Goal: Find specific page/section: Find specific page/section

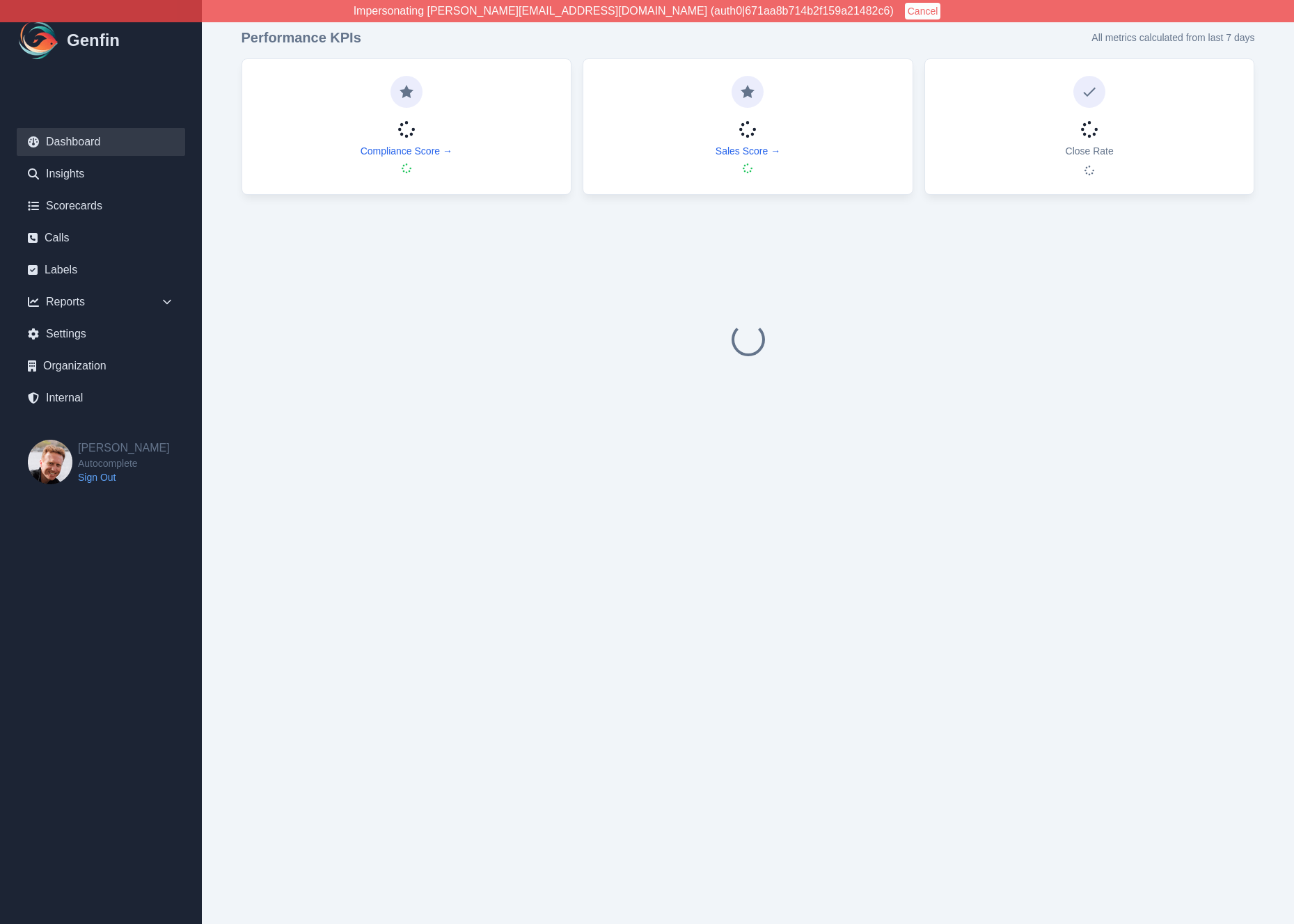
click at [76, 286] on ul "Dashboard Insights Scorecards Calls Labels Reports Sales Compliance Agents Rule…" at bounding box center [101, 270] width 168 height 284
click at [81, 301] on div "Reports" at bounding box center [101, 302] width 168 height 28
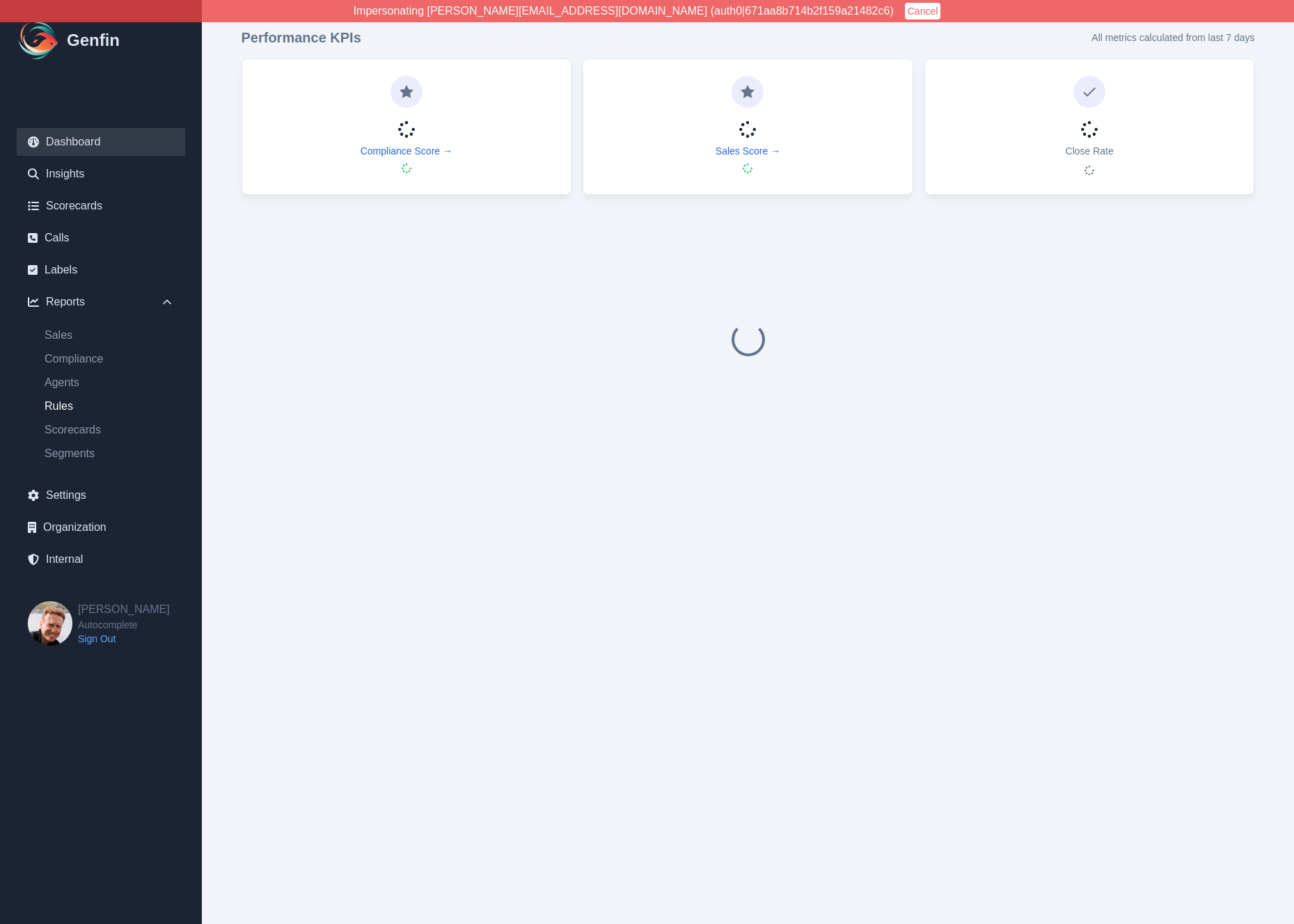
click at [69, 405] on link "Rules" at bounding box center [109, 406] width 152 height 17
select select "14"
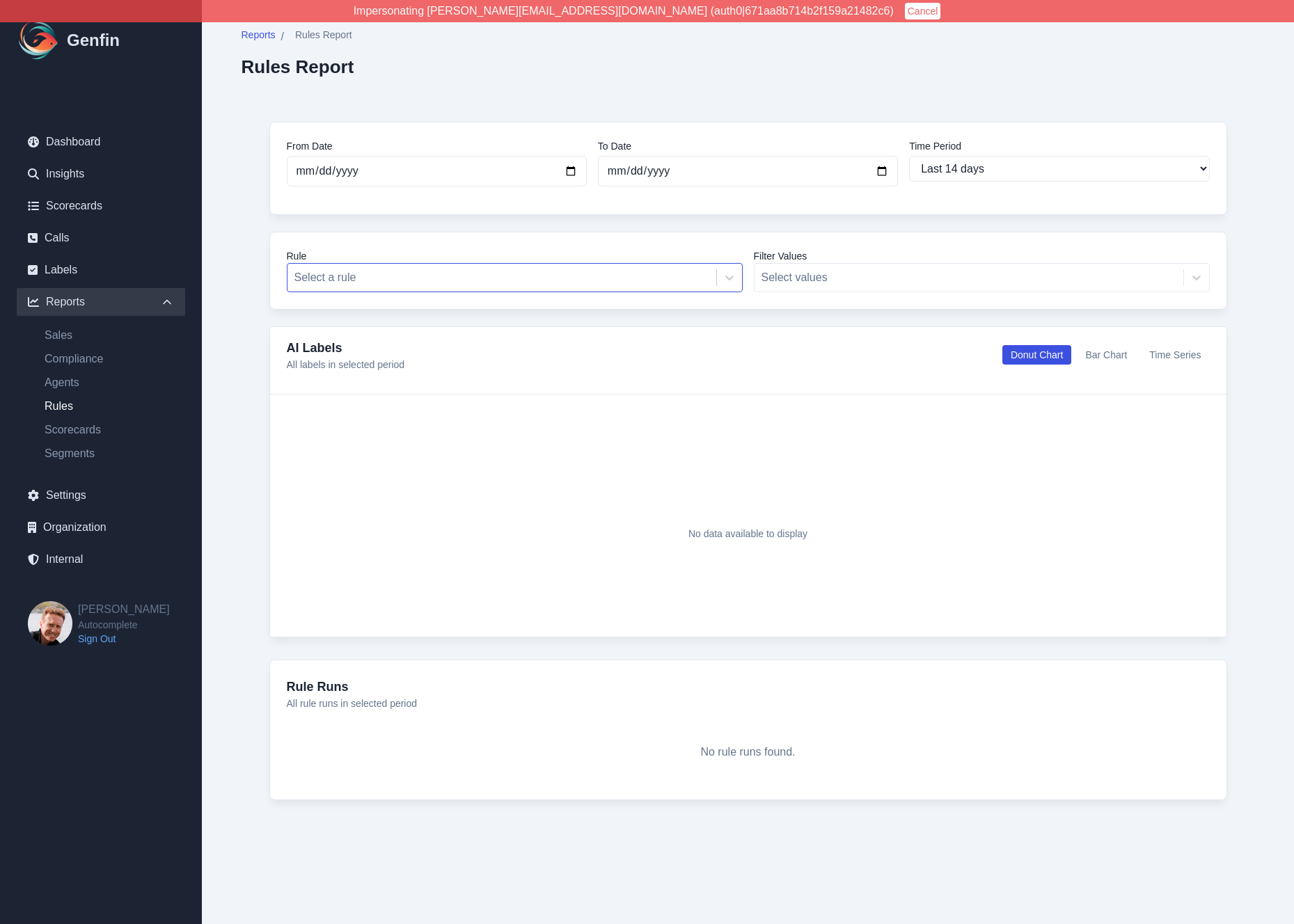
click at [392, 279] on div at bounding box center [501, 278] width 415 height 19
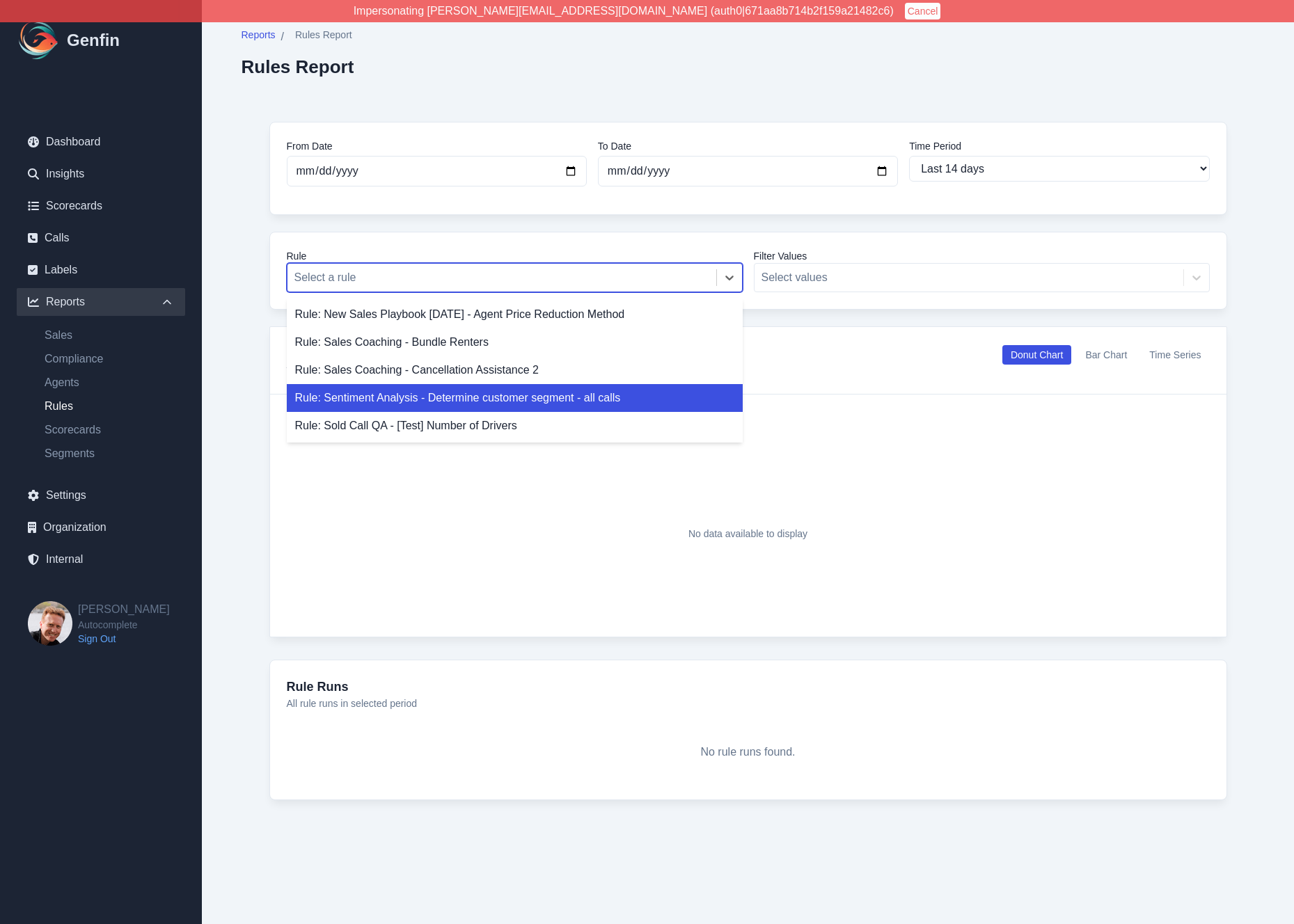
click at [405, 396] on div "Rule: Sentiment Analysis - Determine customer segment - all calls" at bounding box center [514, 398] width 456 height 28
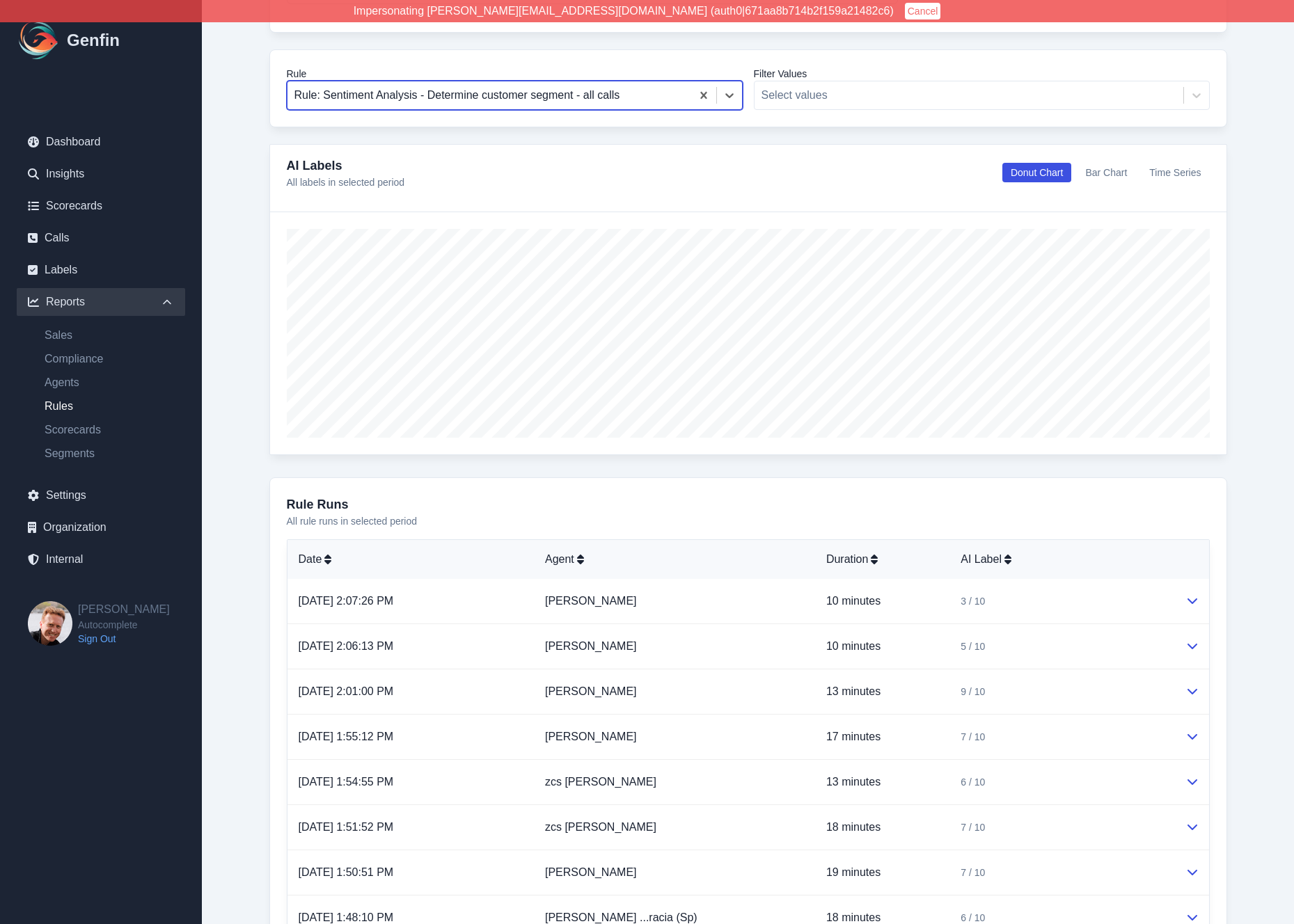
scroll to position [122, 0]
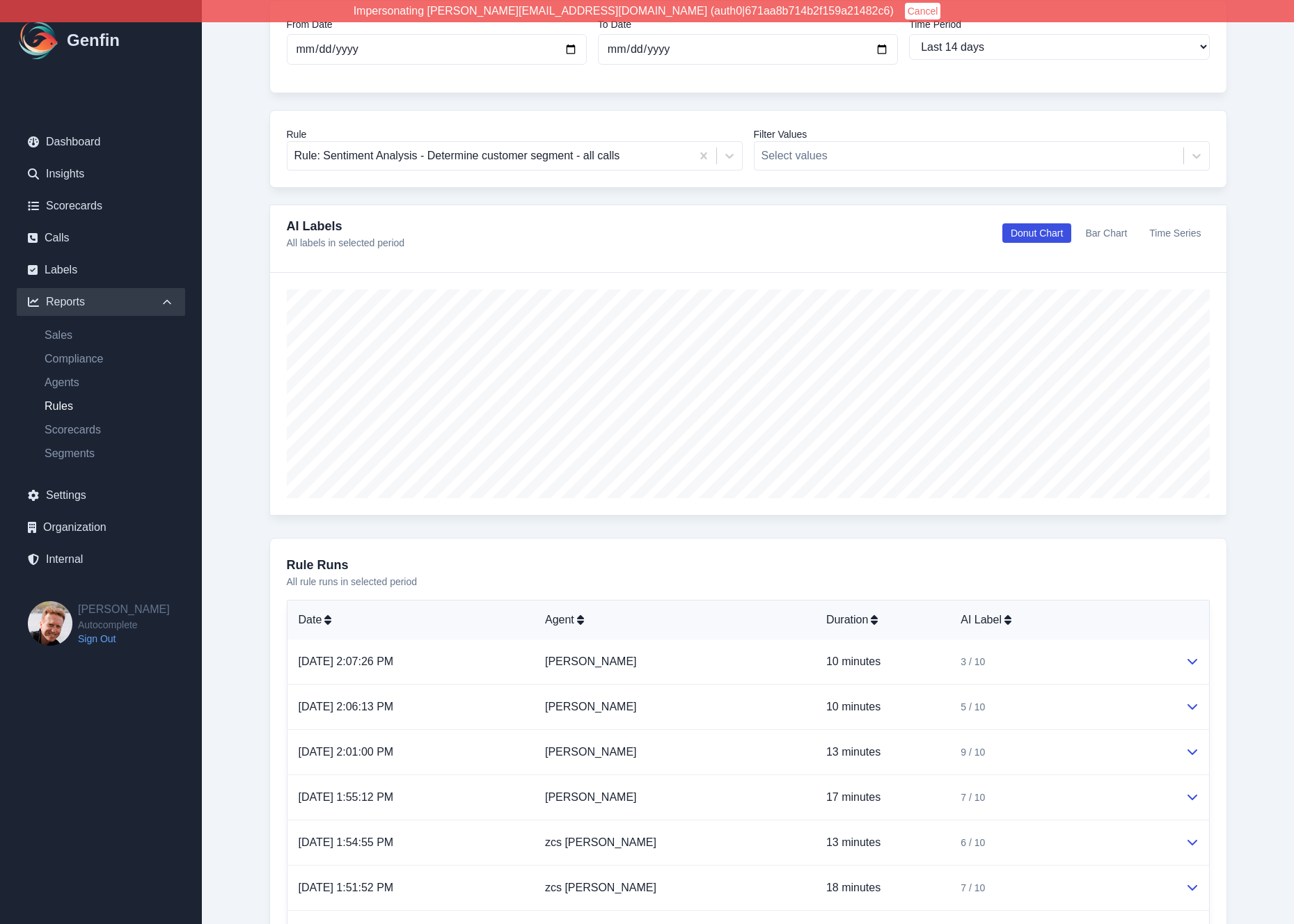
click at [1171, 233] on button "Time Series" at bounding box center [1175, 233] width 68 height 19
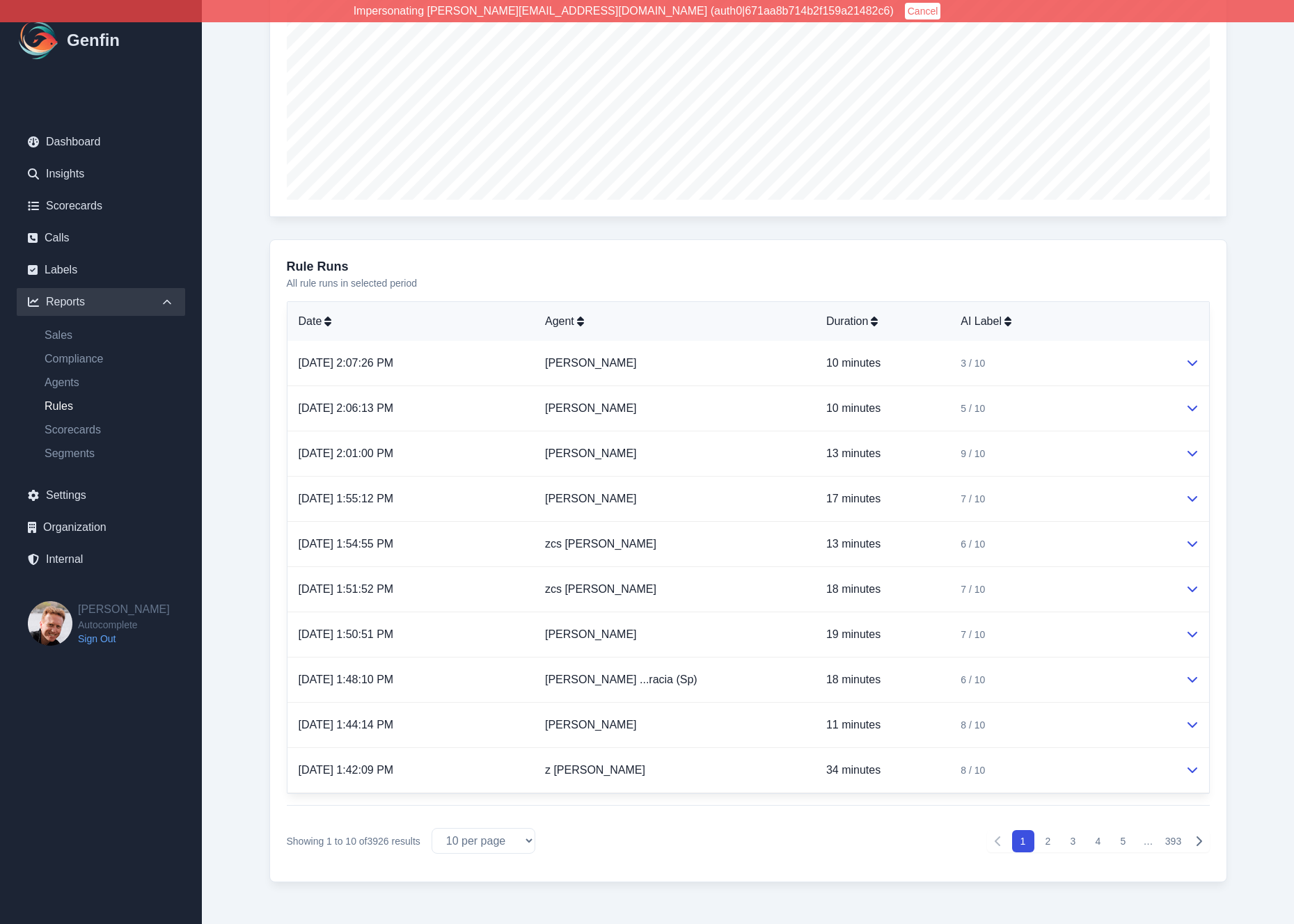
scroll to position [435, 0]
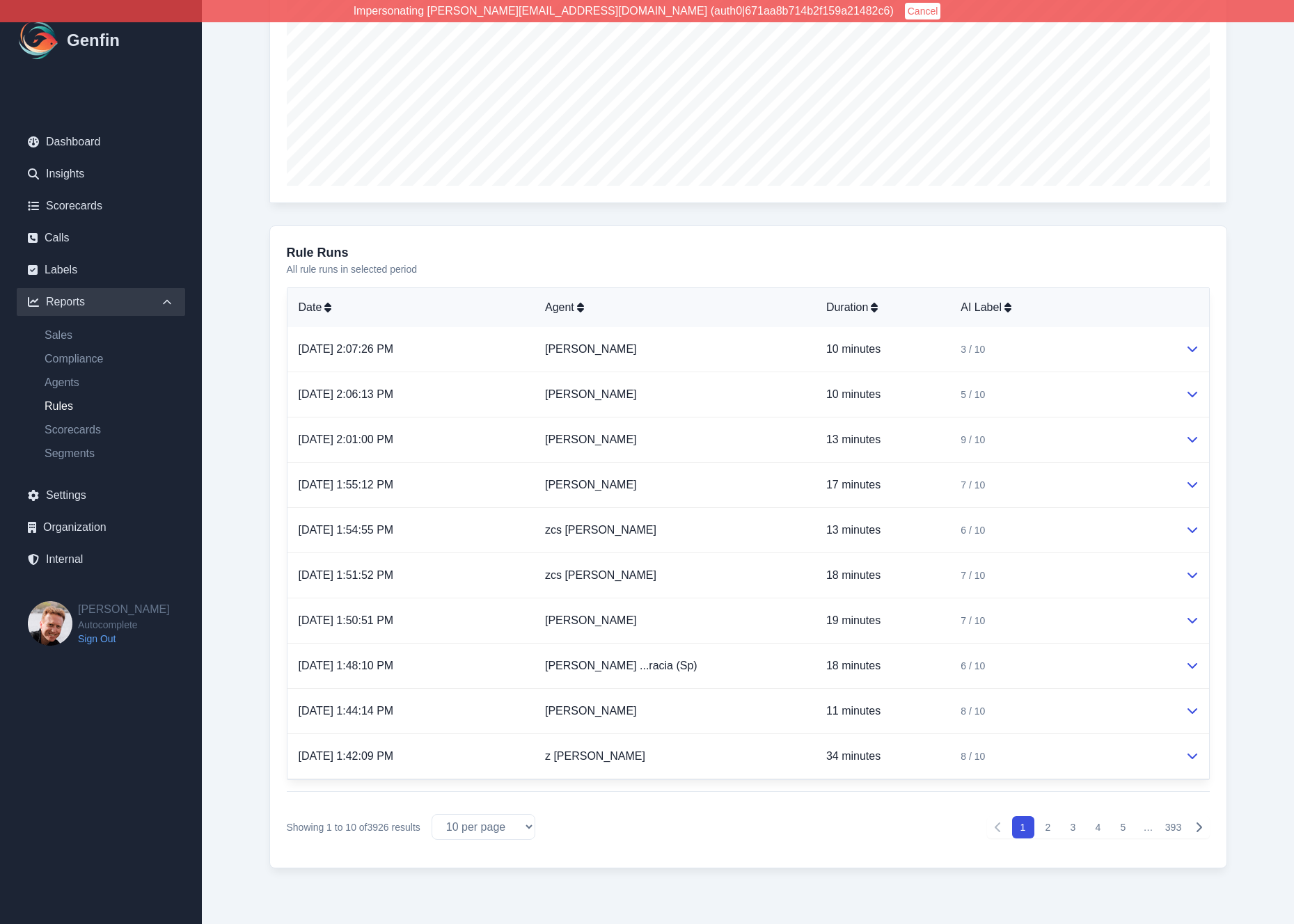
click at [1172, 824] on button "393" at bounding box center [1173, 827] width 22 height 22
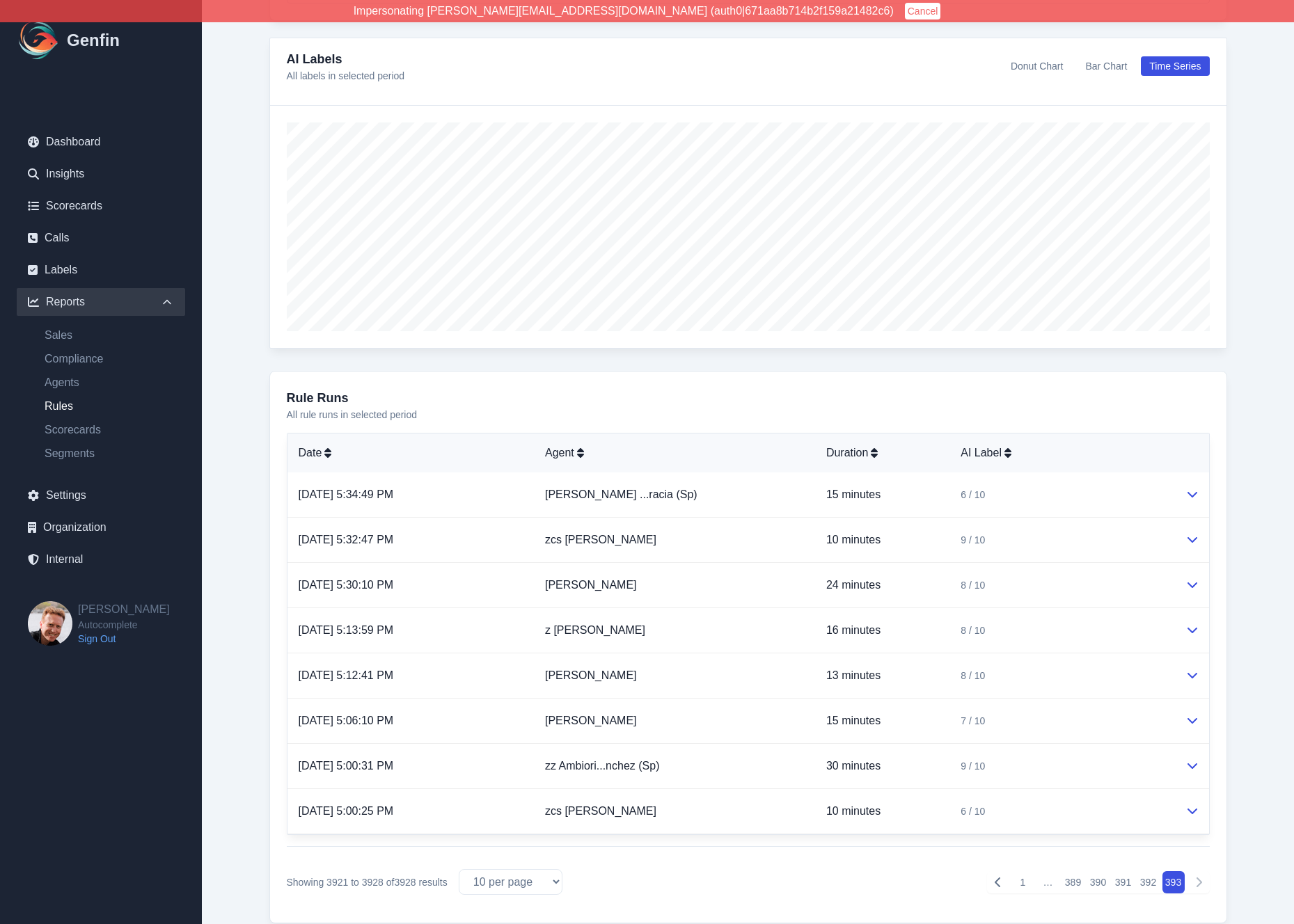
scroll to position [275, 0]
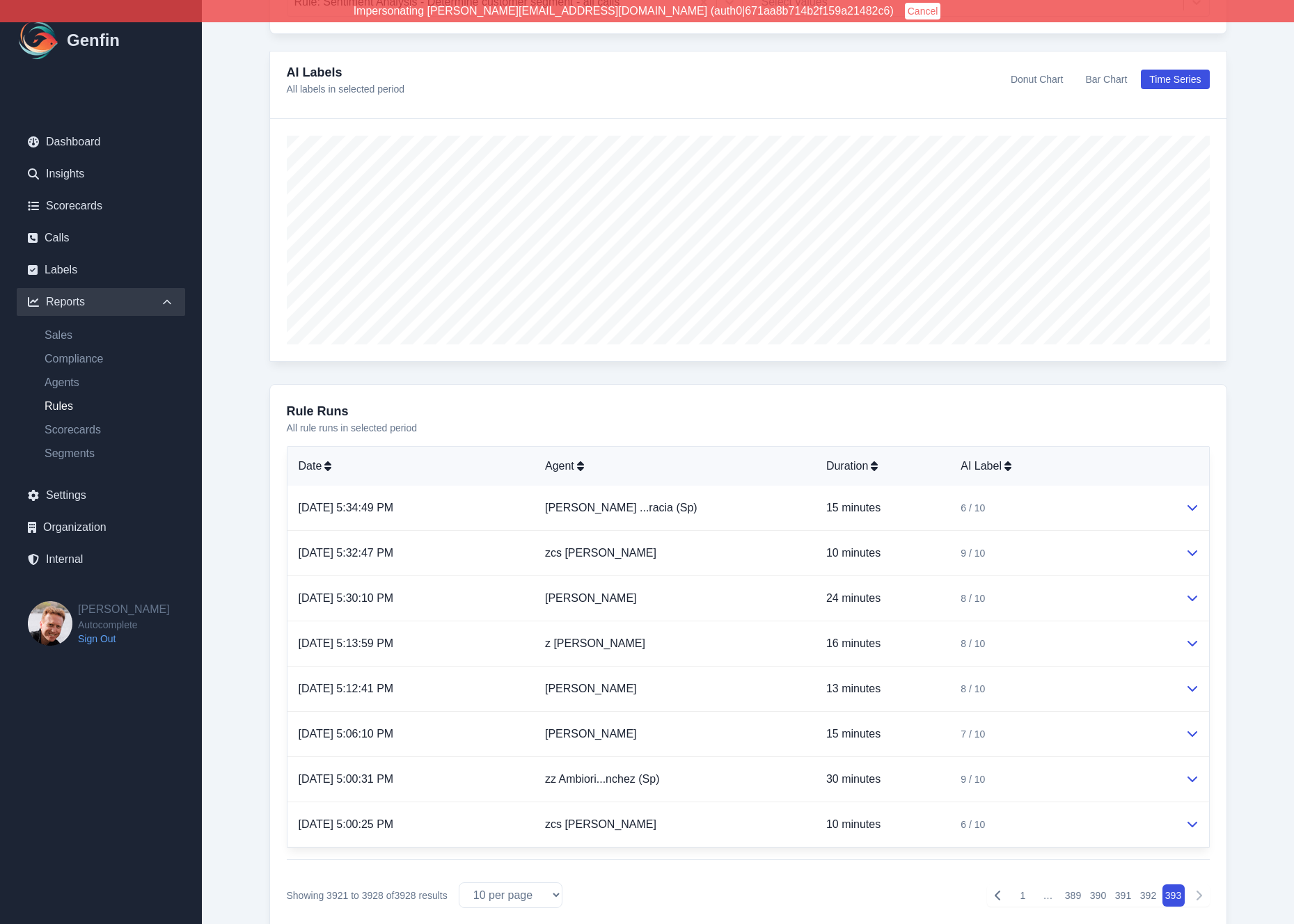
click at [1101, 896] on button "390" at bounding box center [1098, 895] width 22 height 22
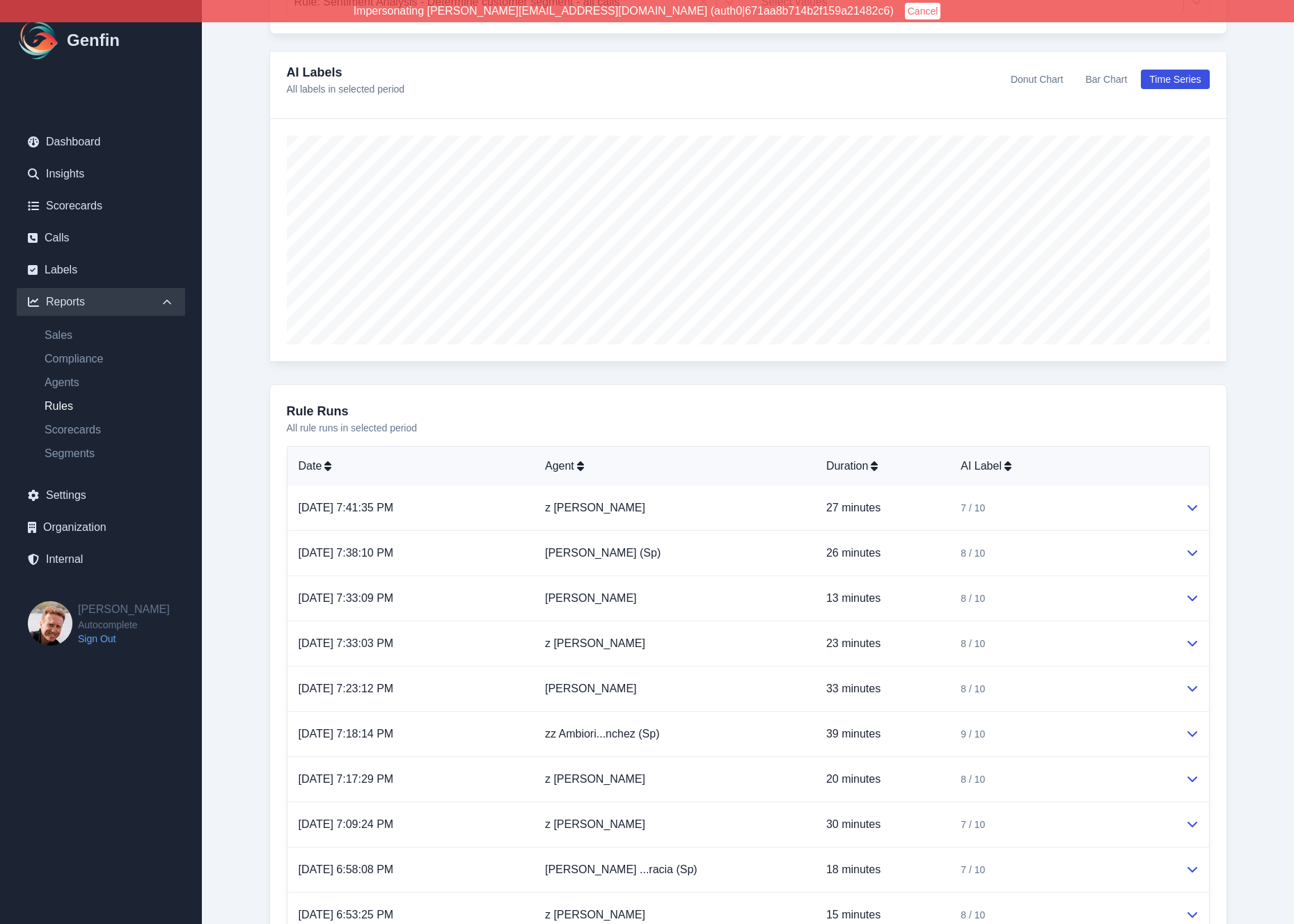
scroll to position [435, 0]
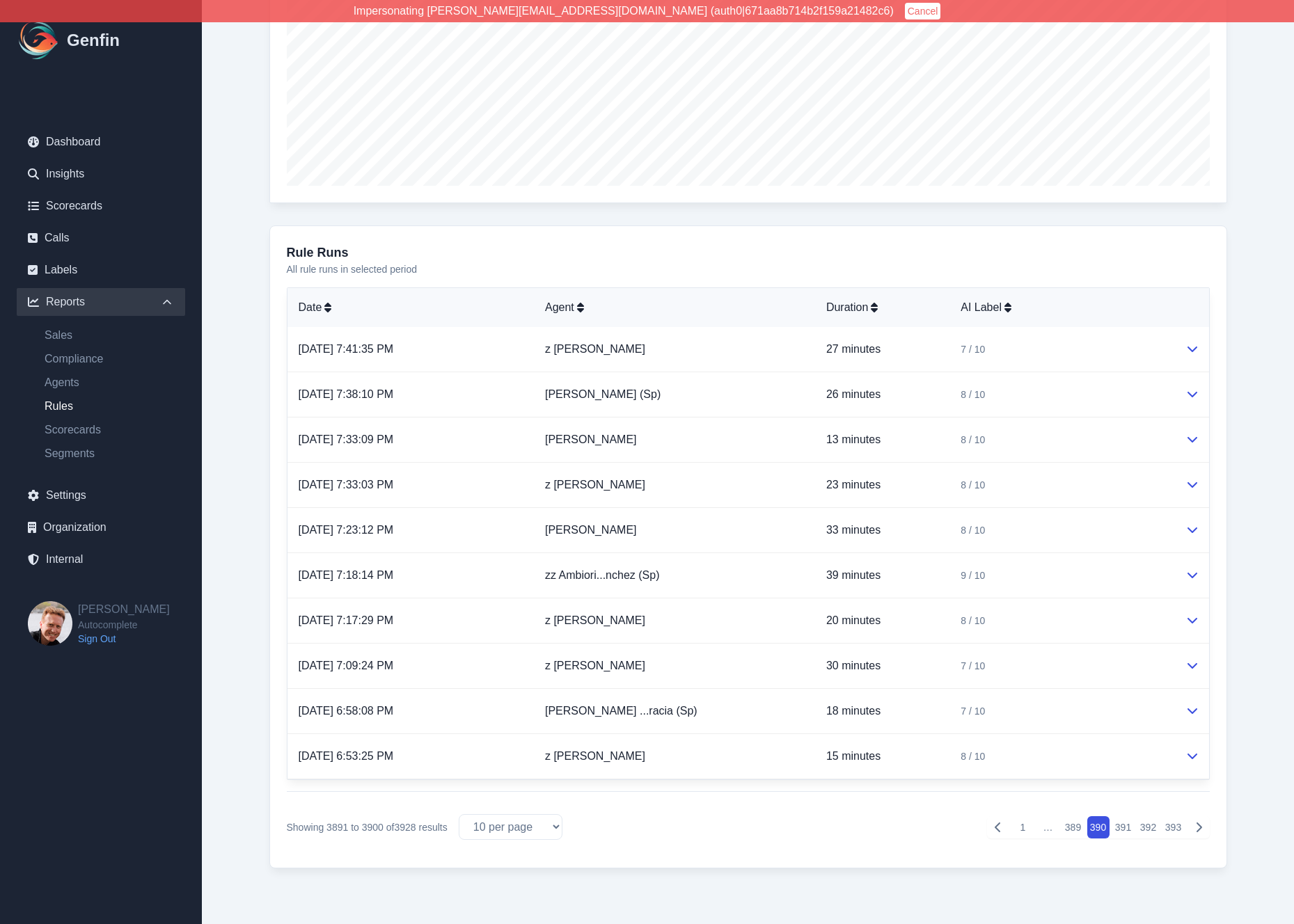
click at [1074, 831] on button "389" at bounding box center [1073, 827] width 22 height 22
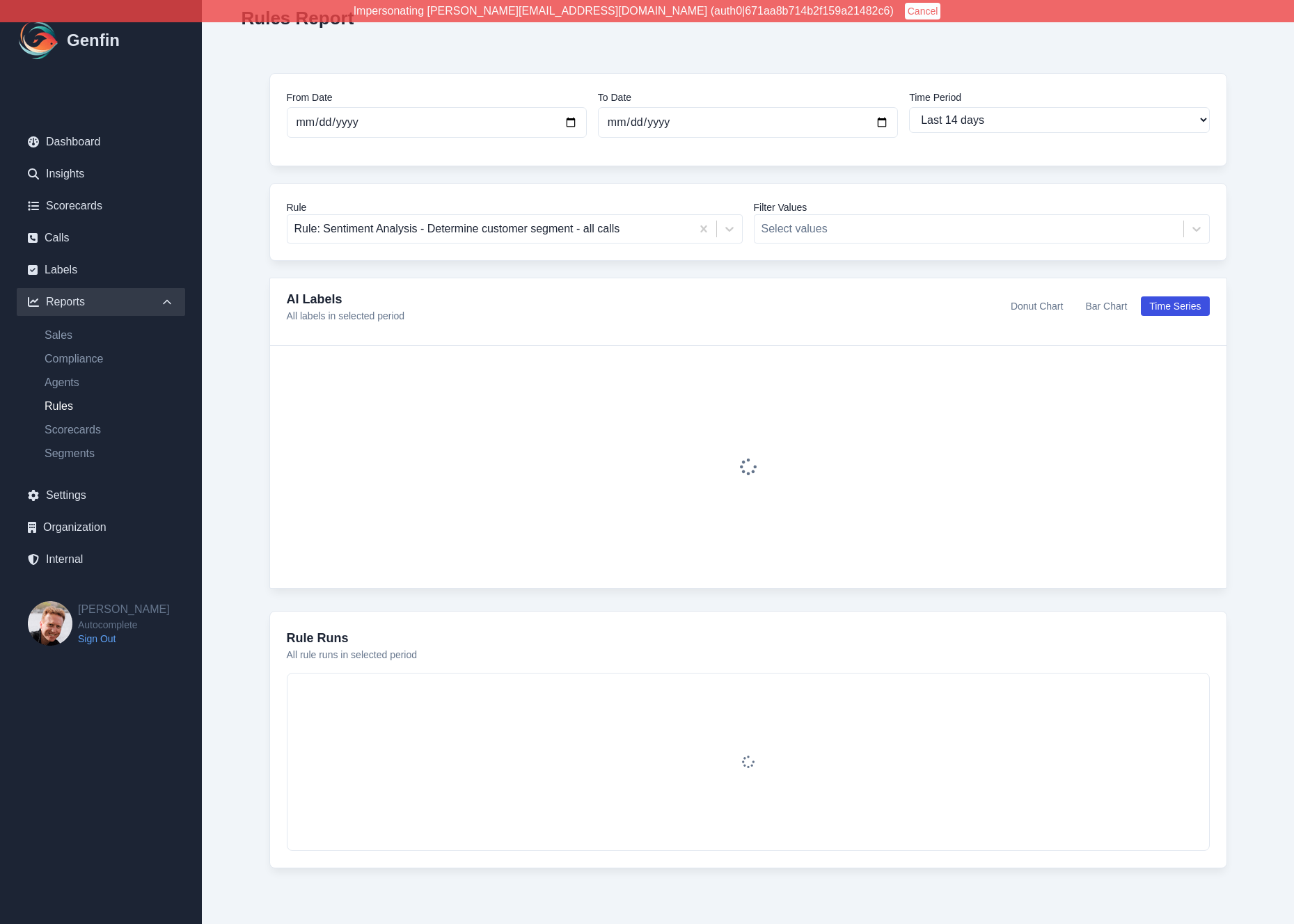
scroll to position [435, 0]
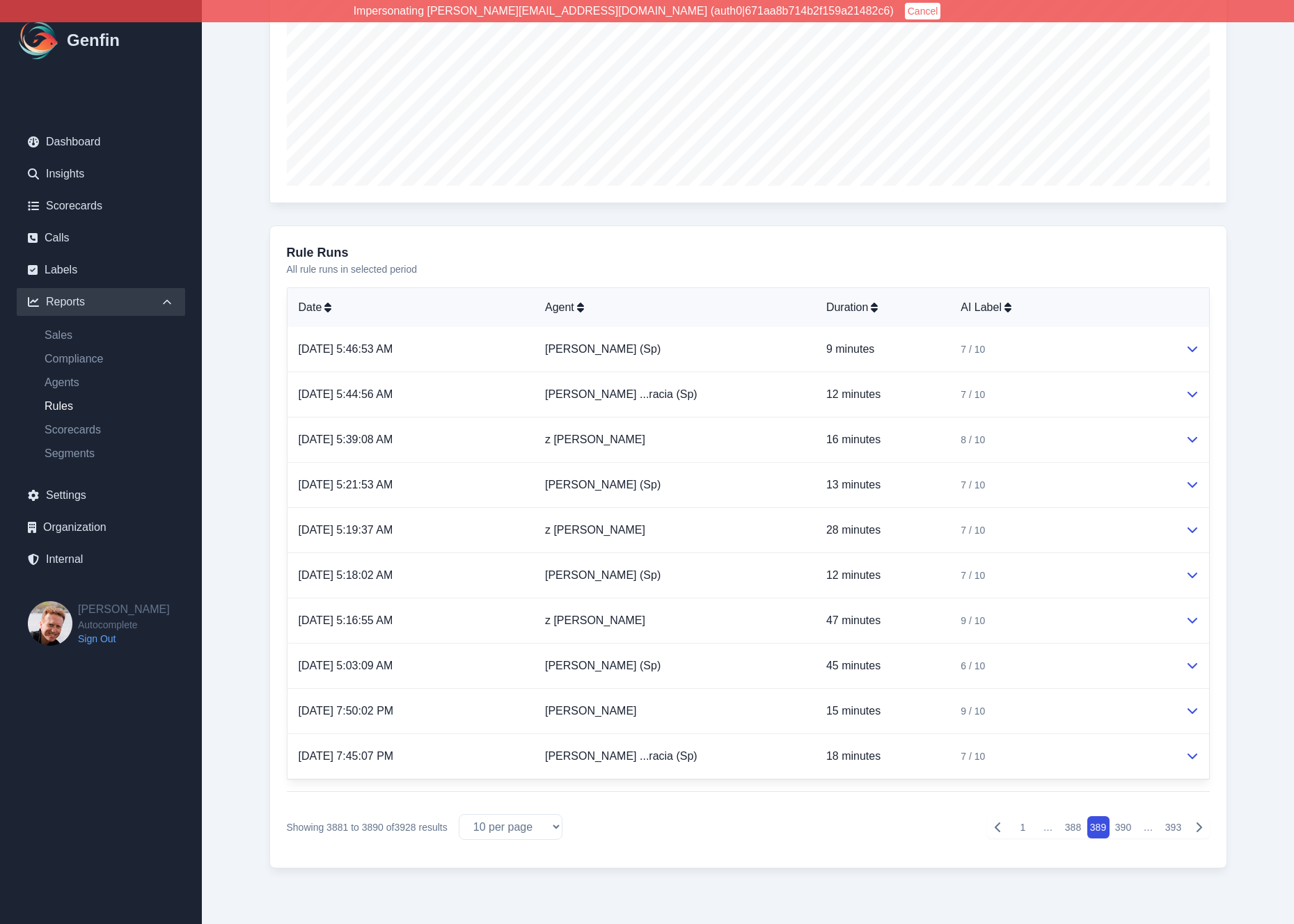
click at [1074, 831] on button "388" at bounding box center [1073, 827] width 22 height 22
click at [1074, 831] on button "387" at bounding box center [1073, 827] width 22 height 22
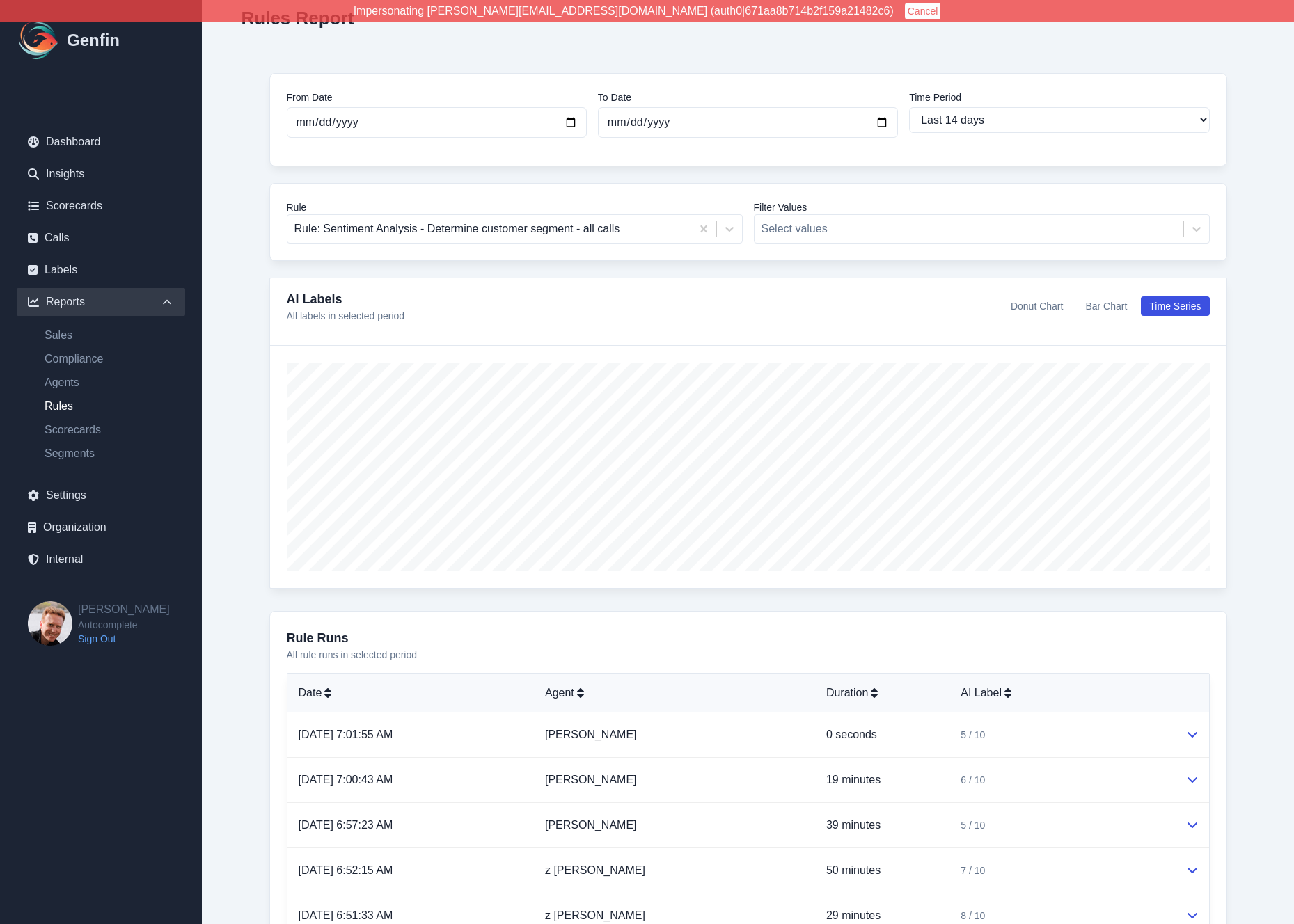
scroll to position [435, 0]
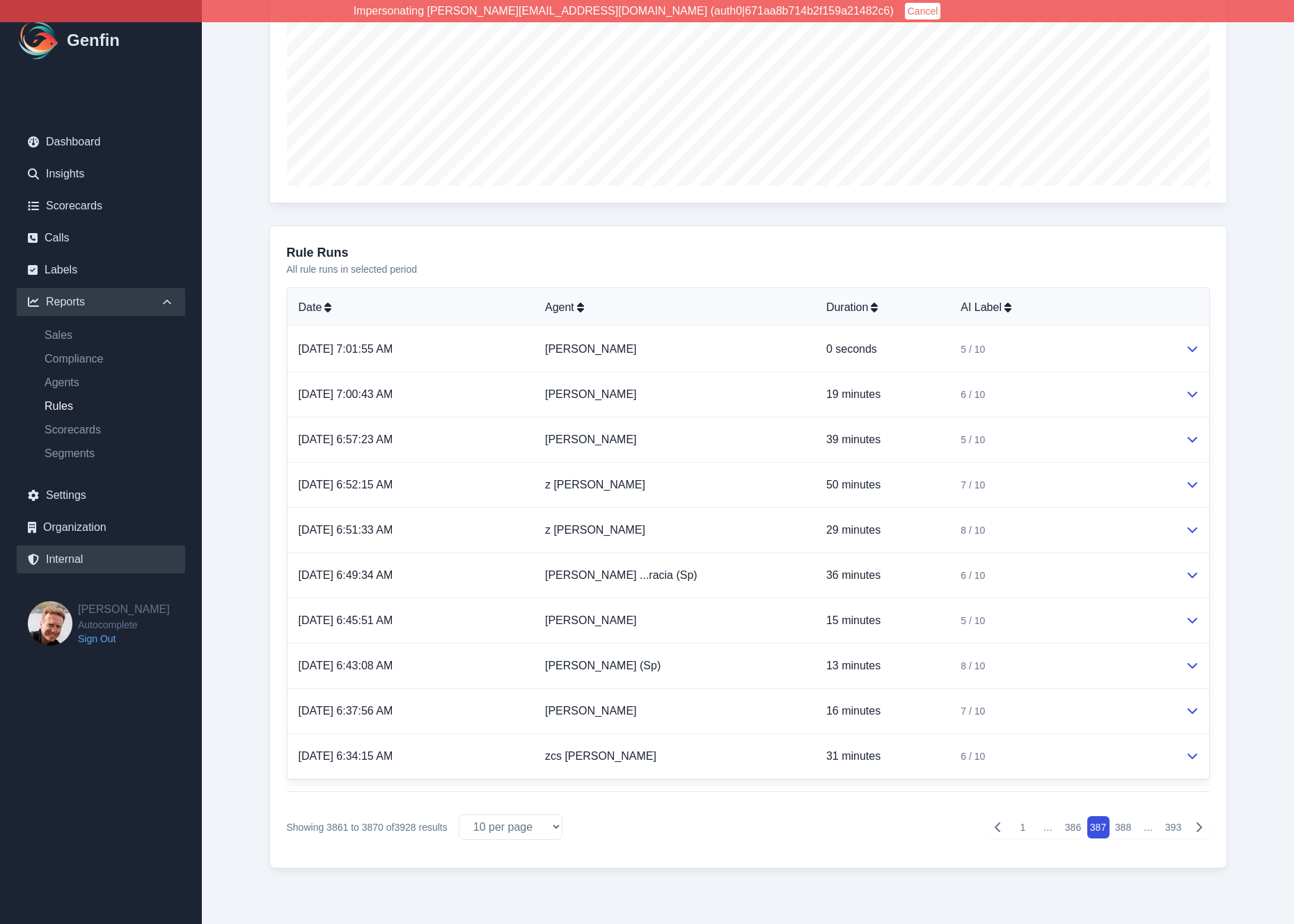
click at [80, 562] on link "Internal" at bounding box center [101, 559] width 168 height 28
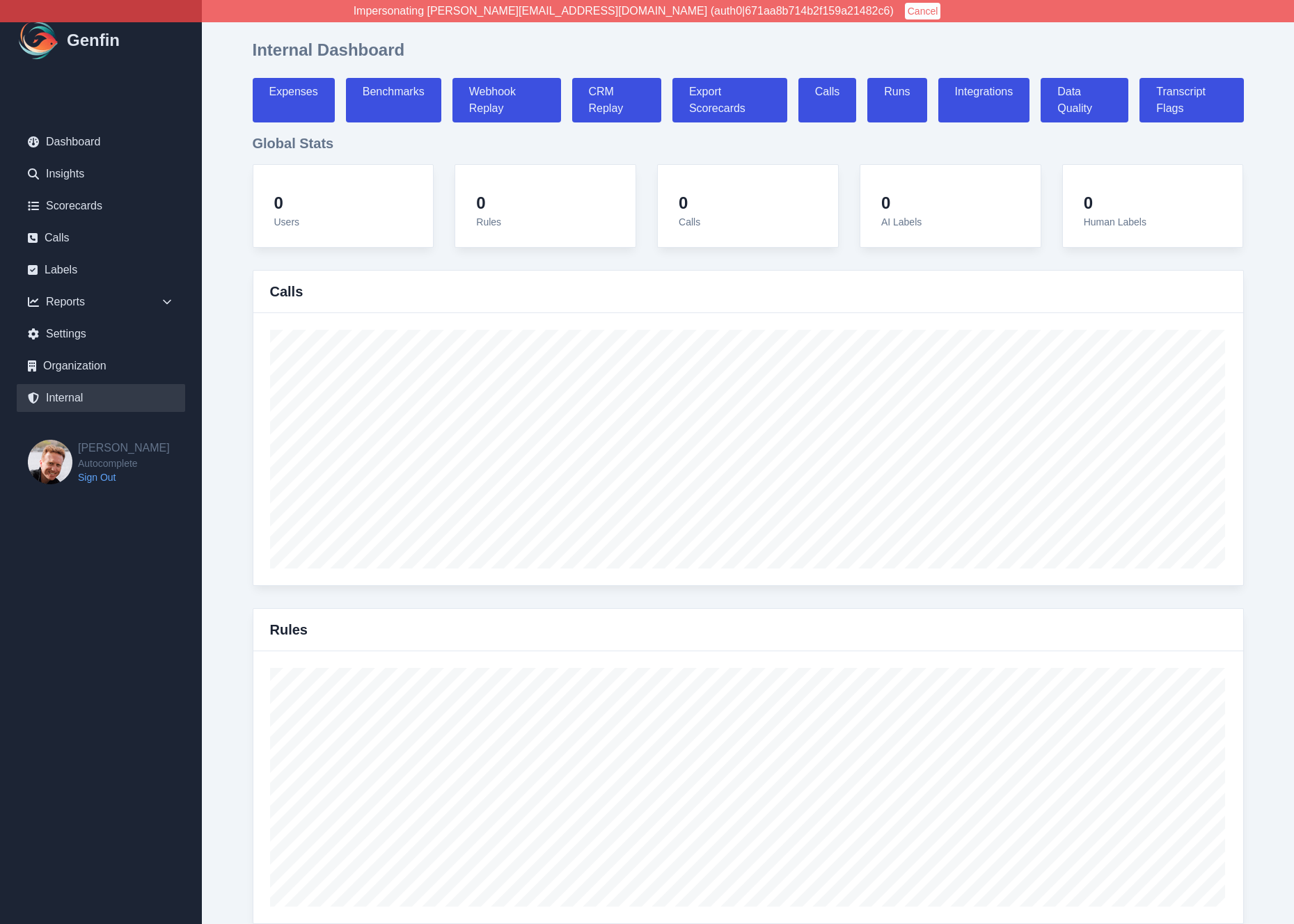
select select "paid"
select select "7"
select select "paid"
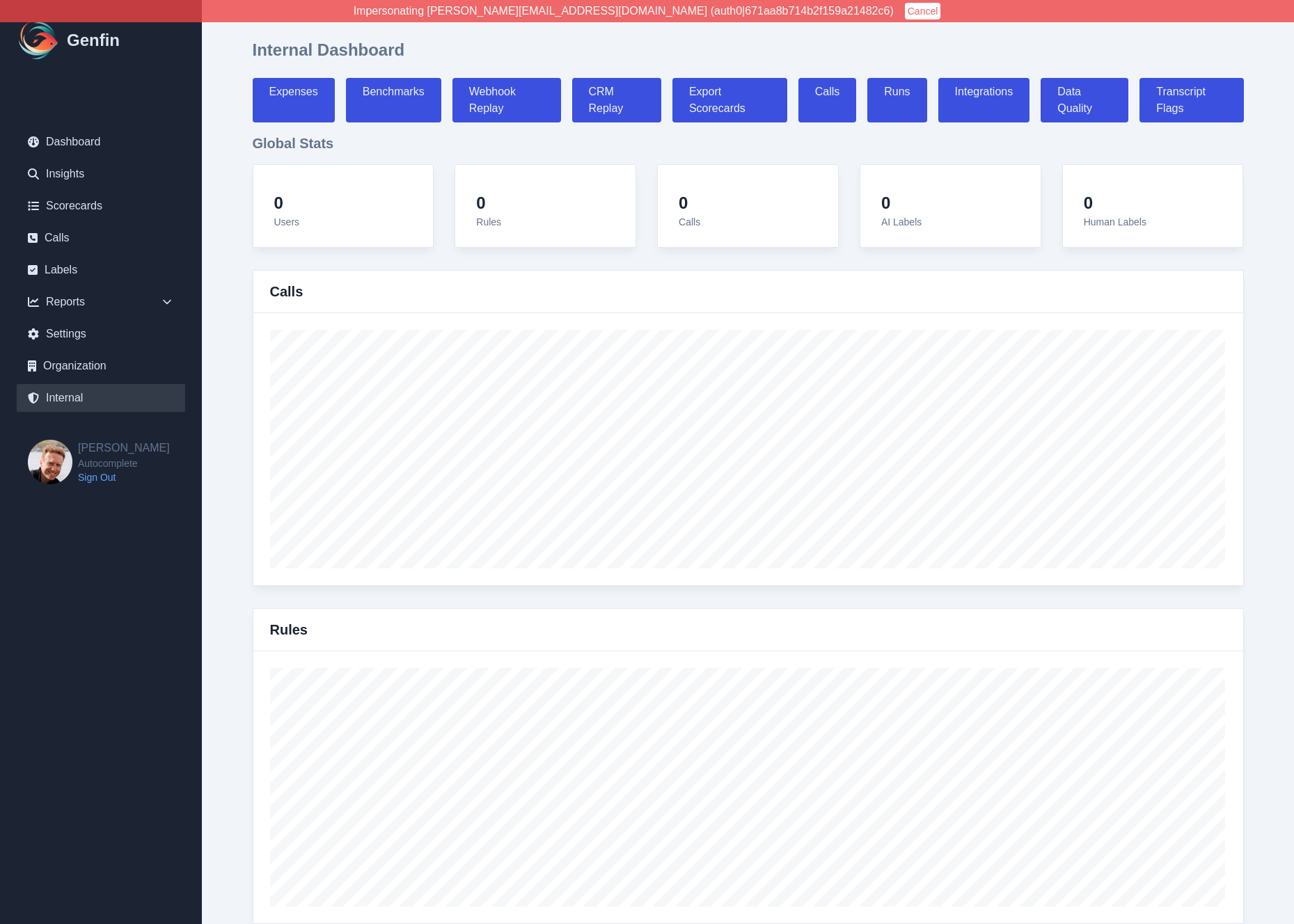
select select "7"
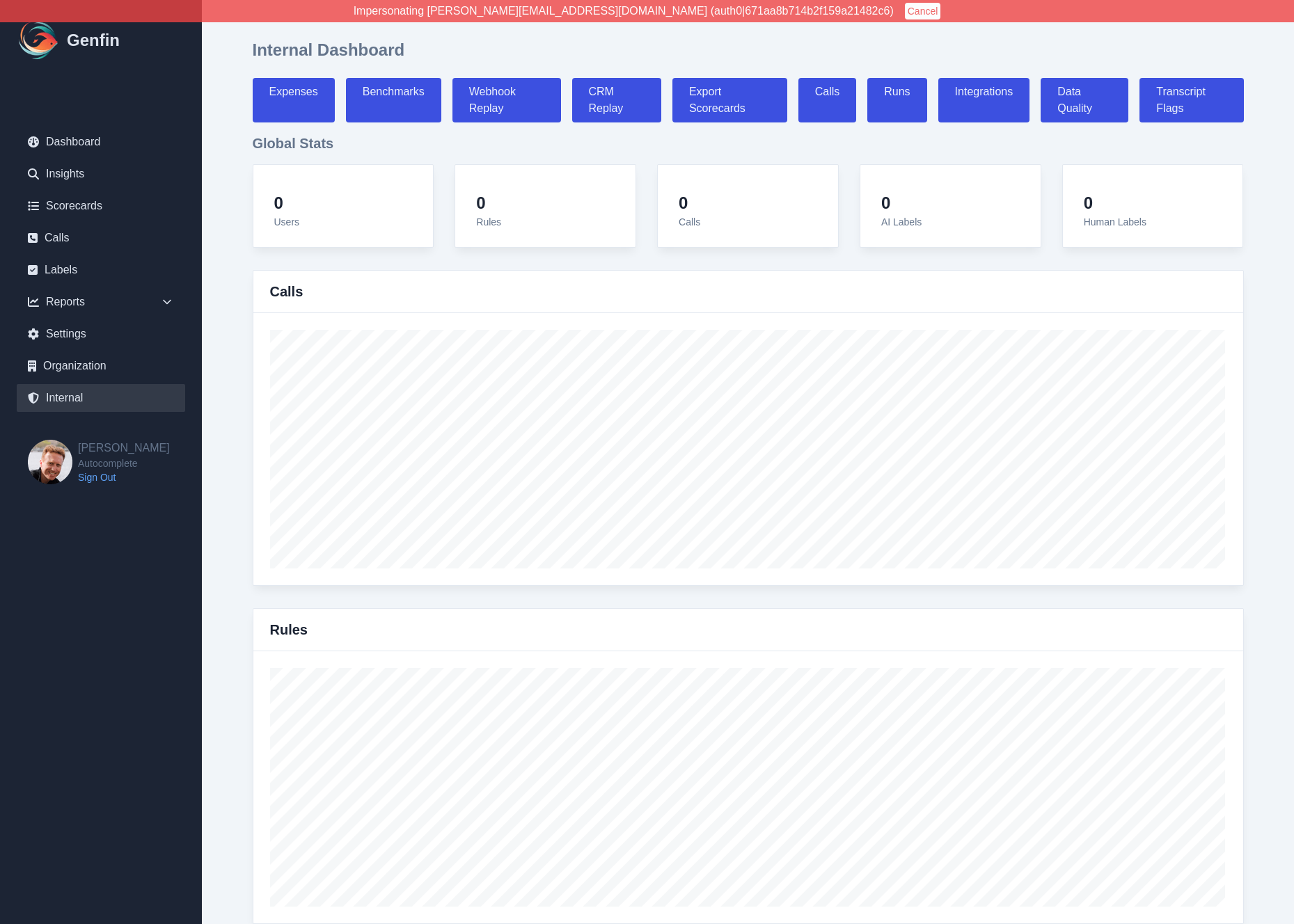
select select "7"
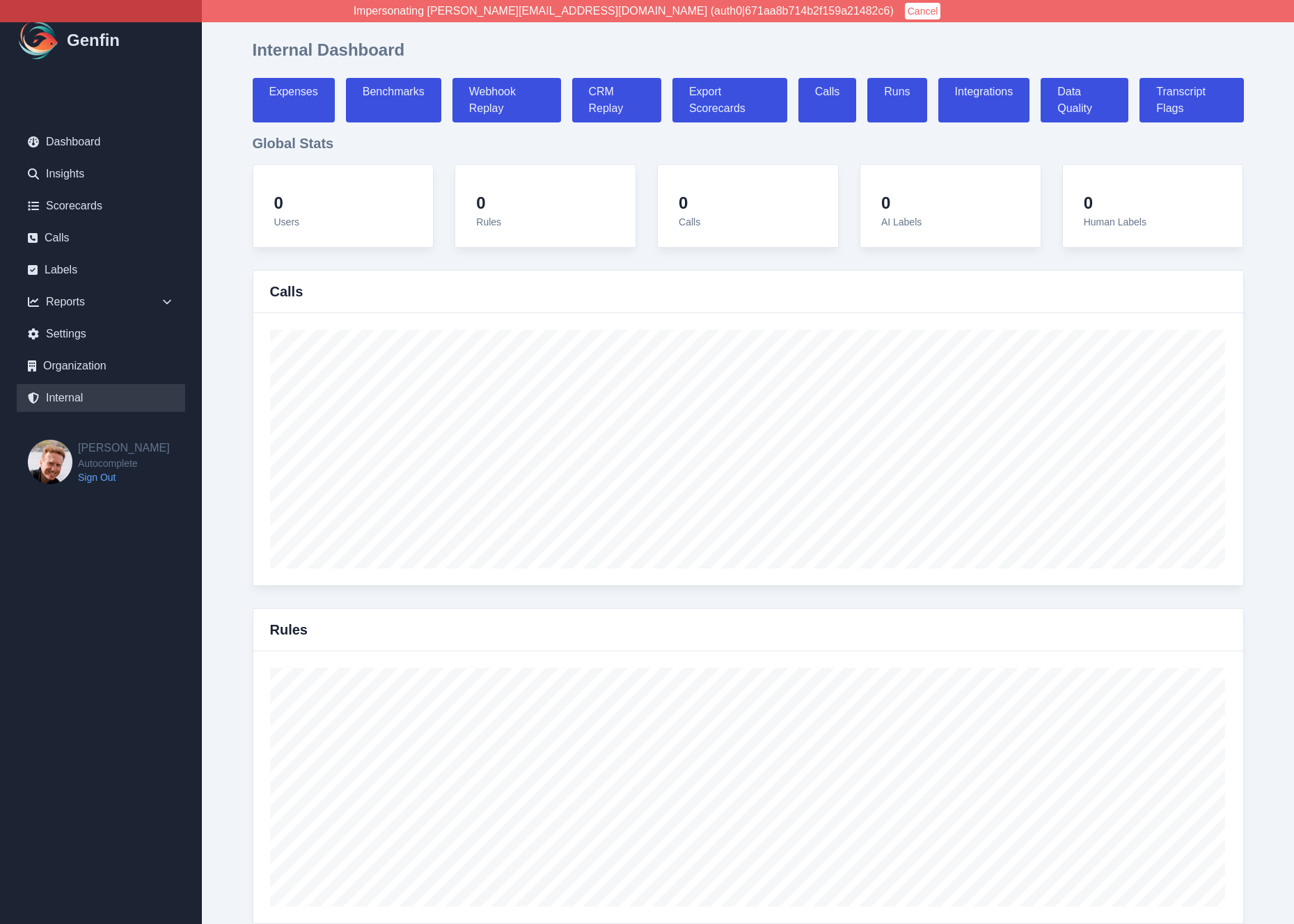
select select "7"
select select "paid"
select select "7"
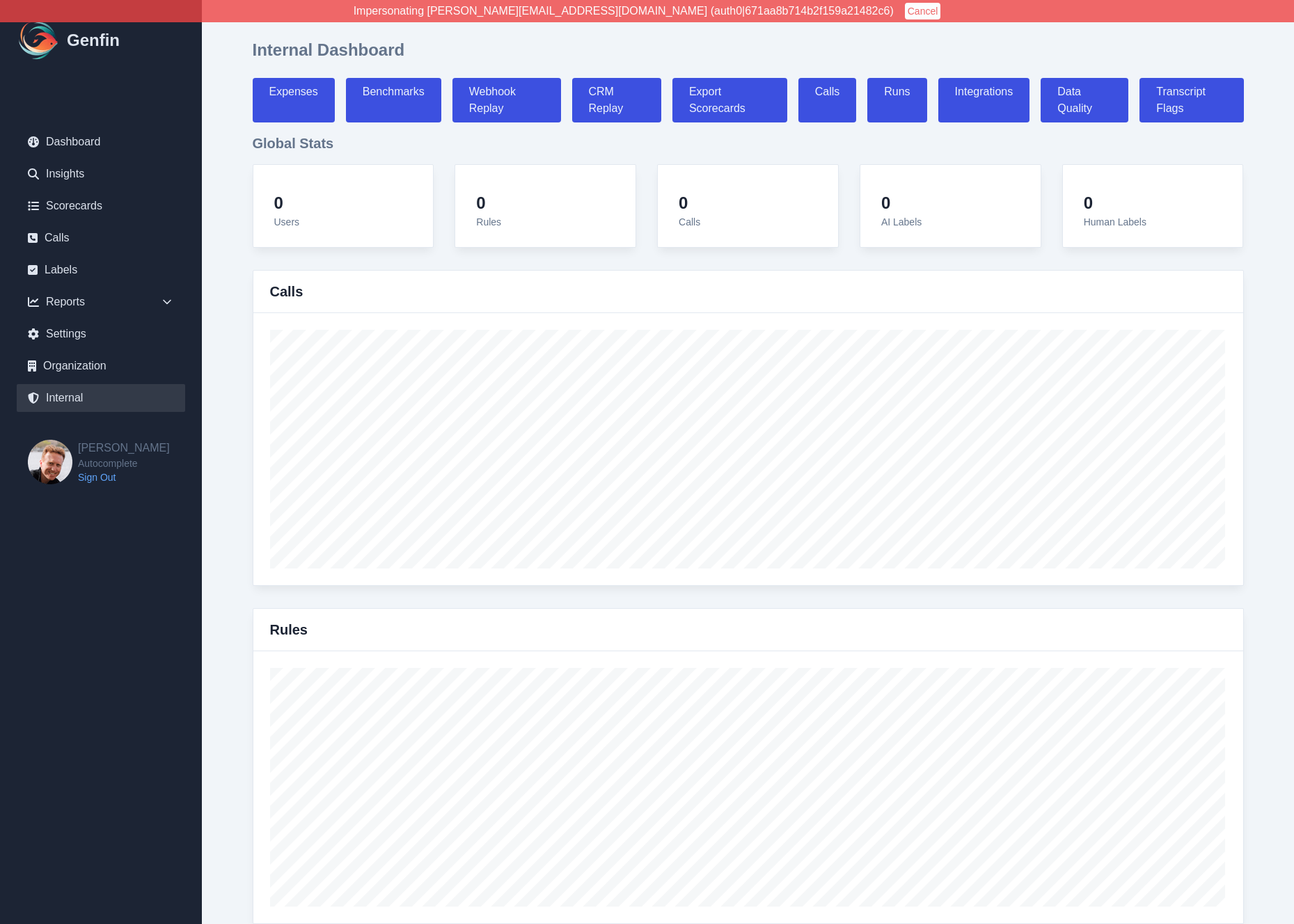
select select "7"
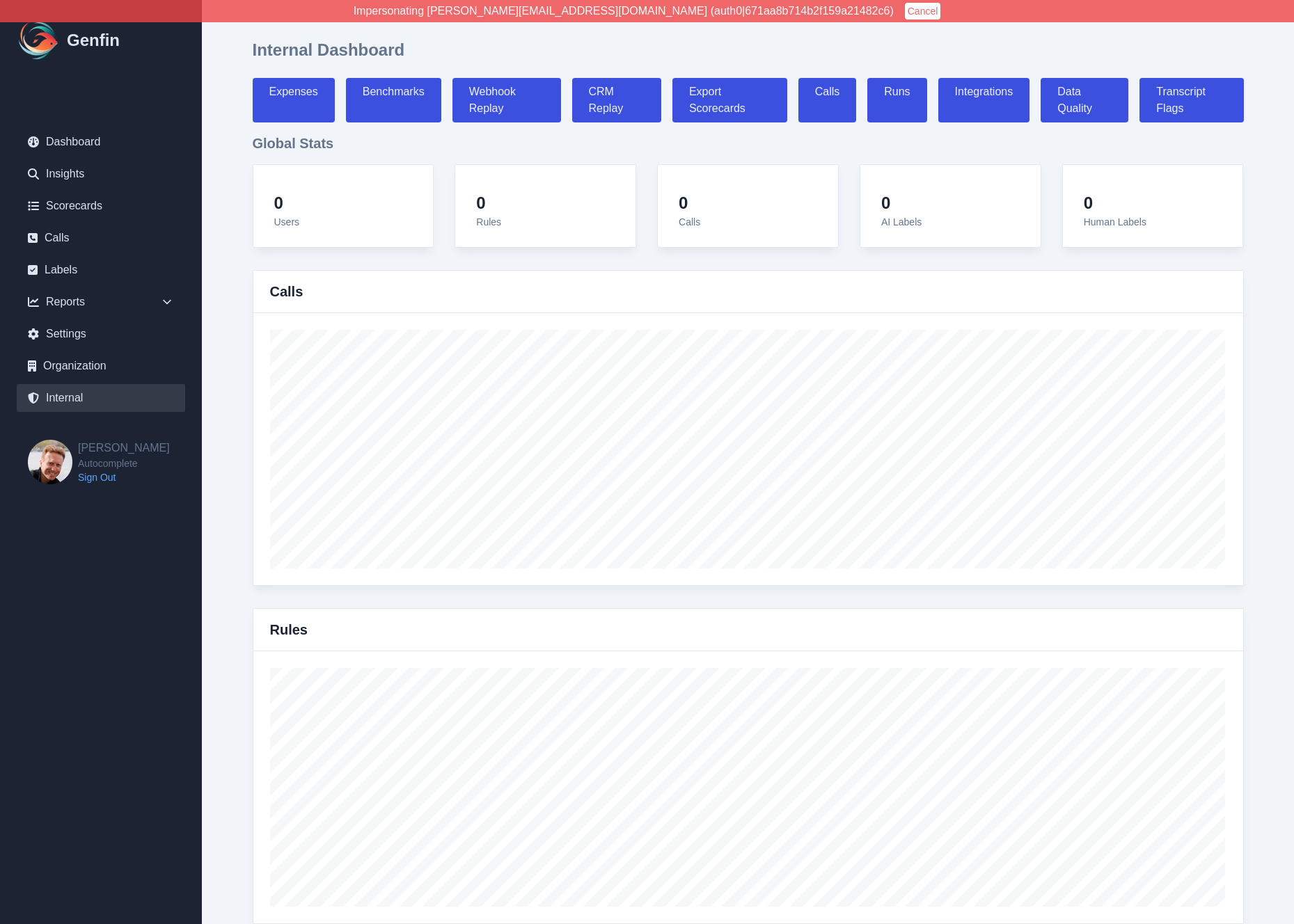
select select "7"
select select "paid"
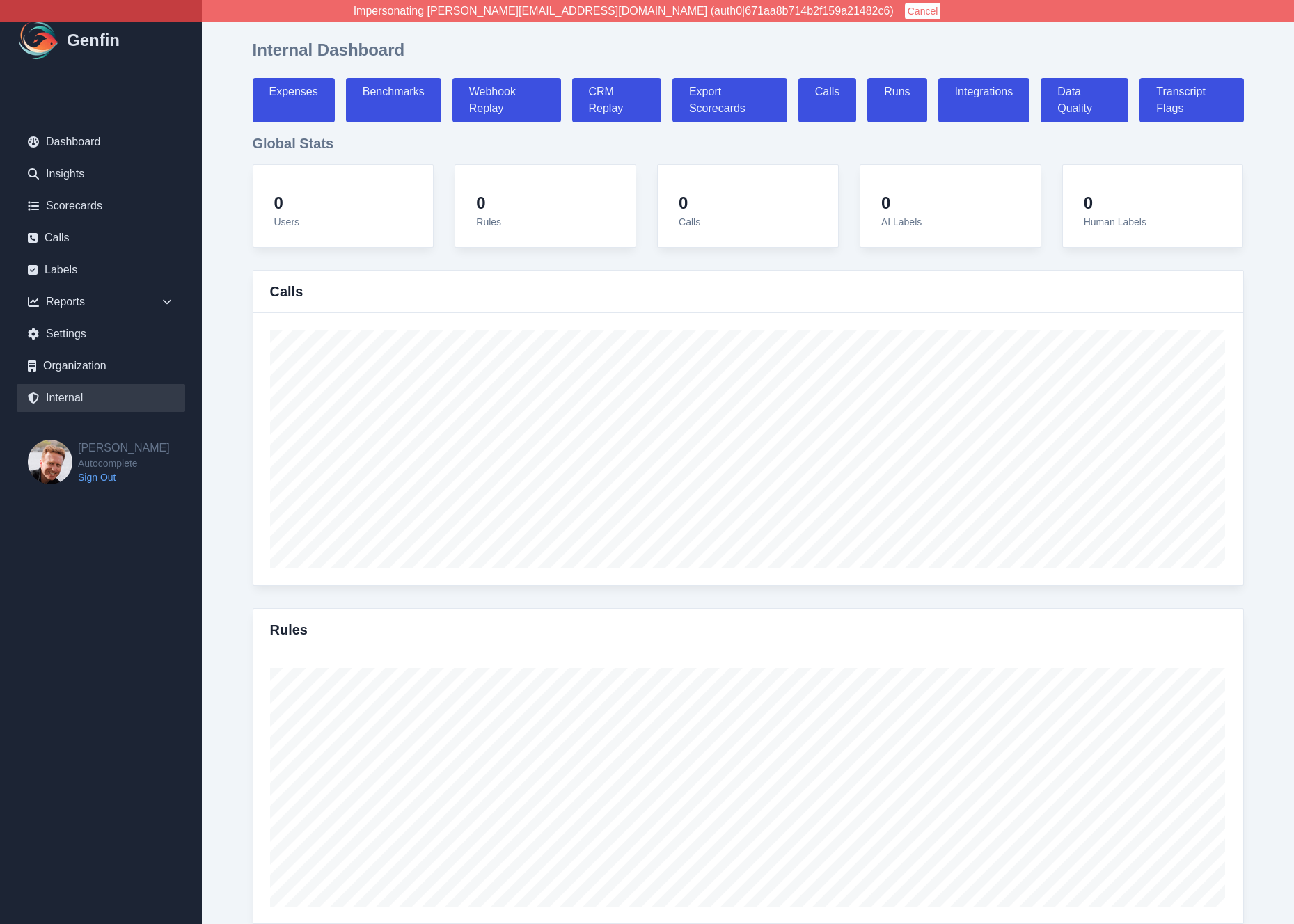
select select "7"
select select "paid"
select select "7"
select select "paid"
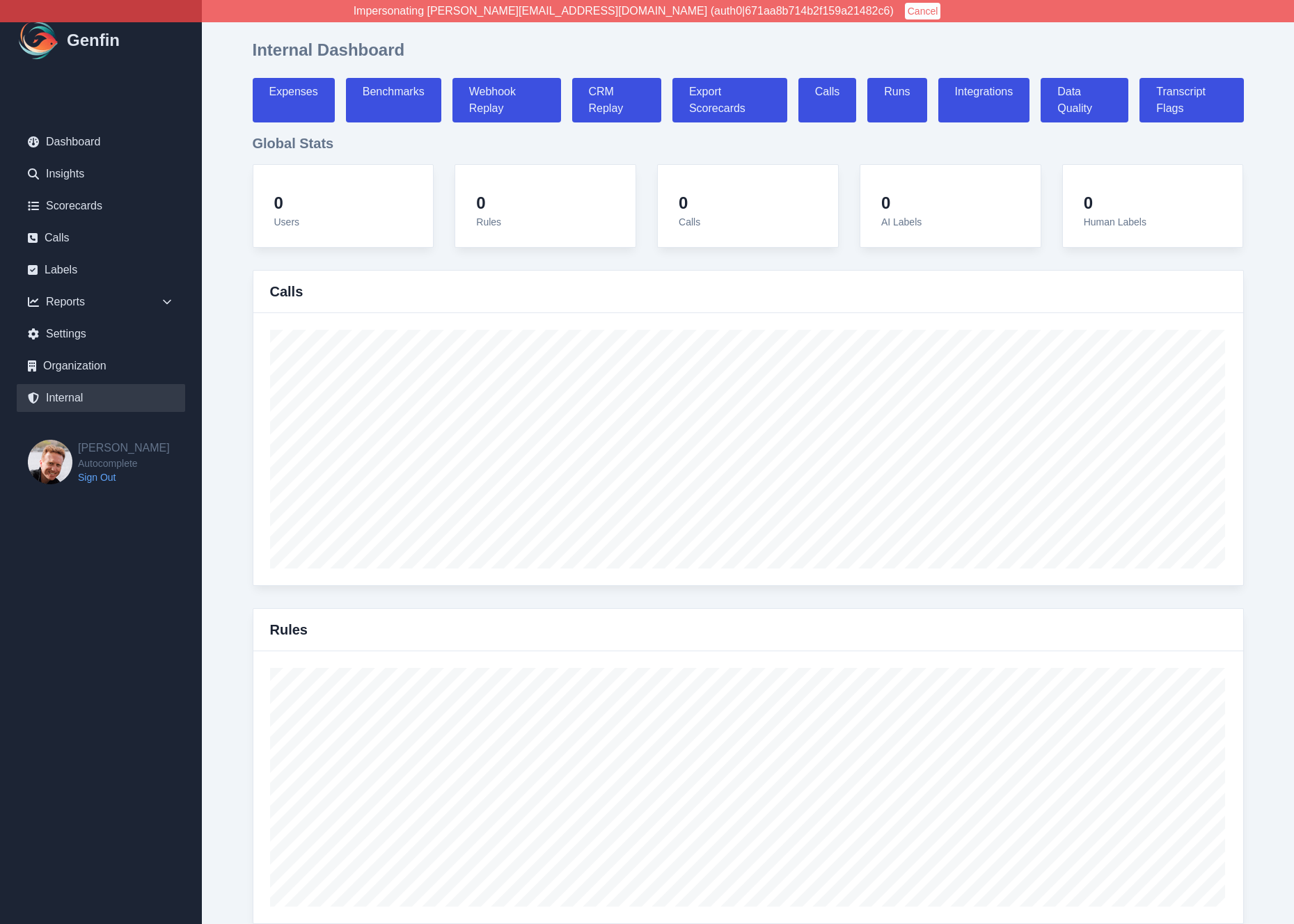
select select "7"
select select "paid"
select select "7"
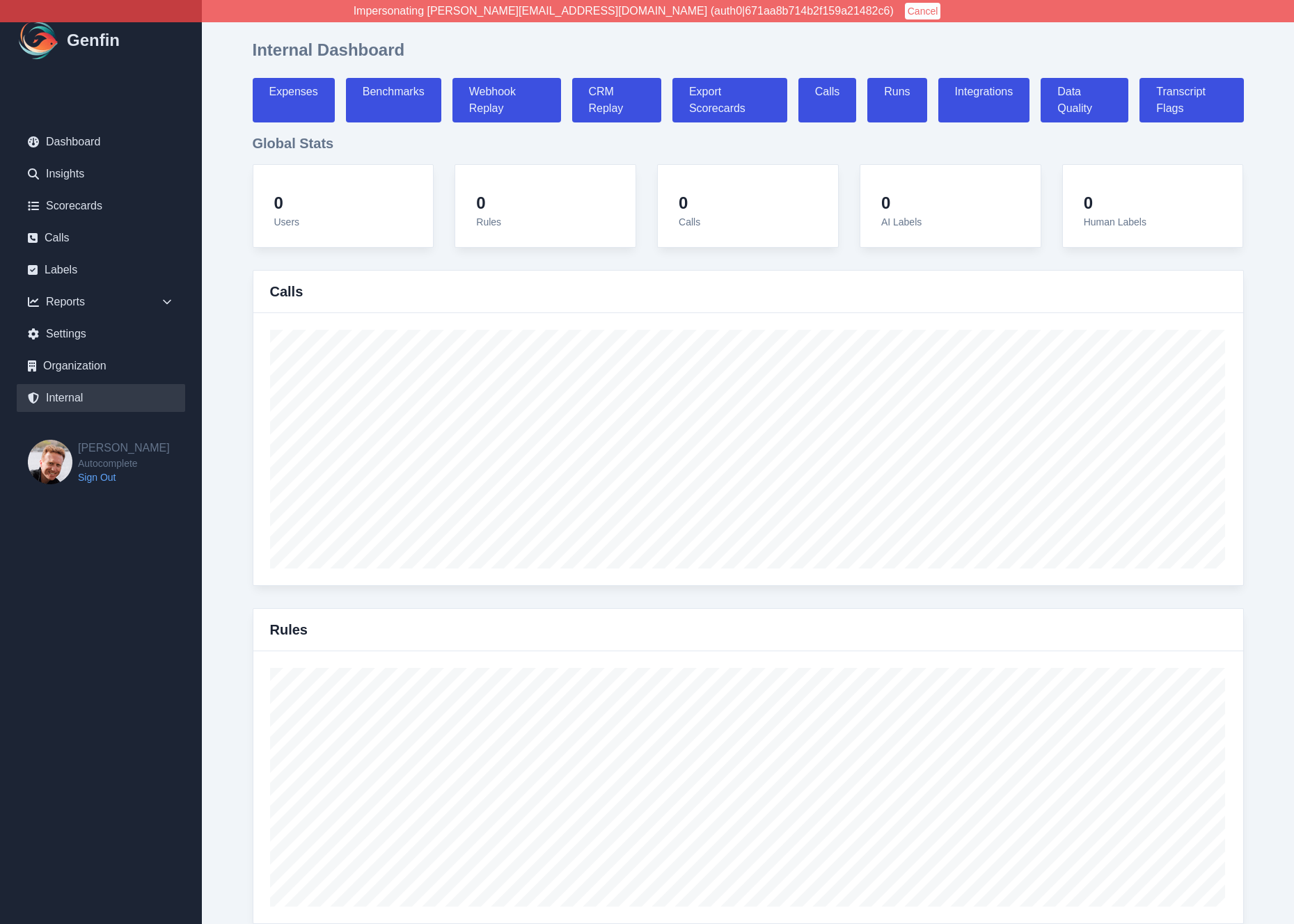
select select "7"
select select "paid"
select select "7"
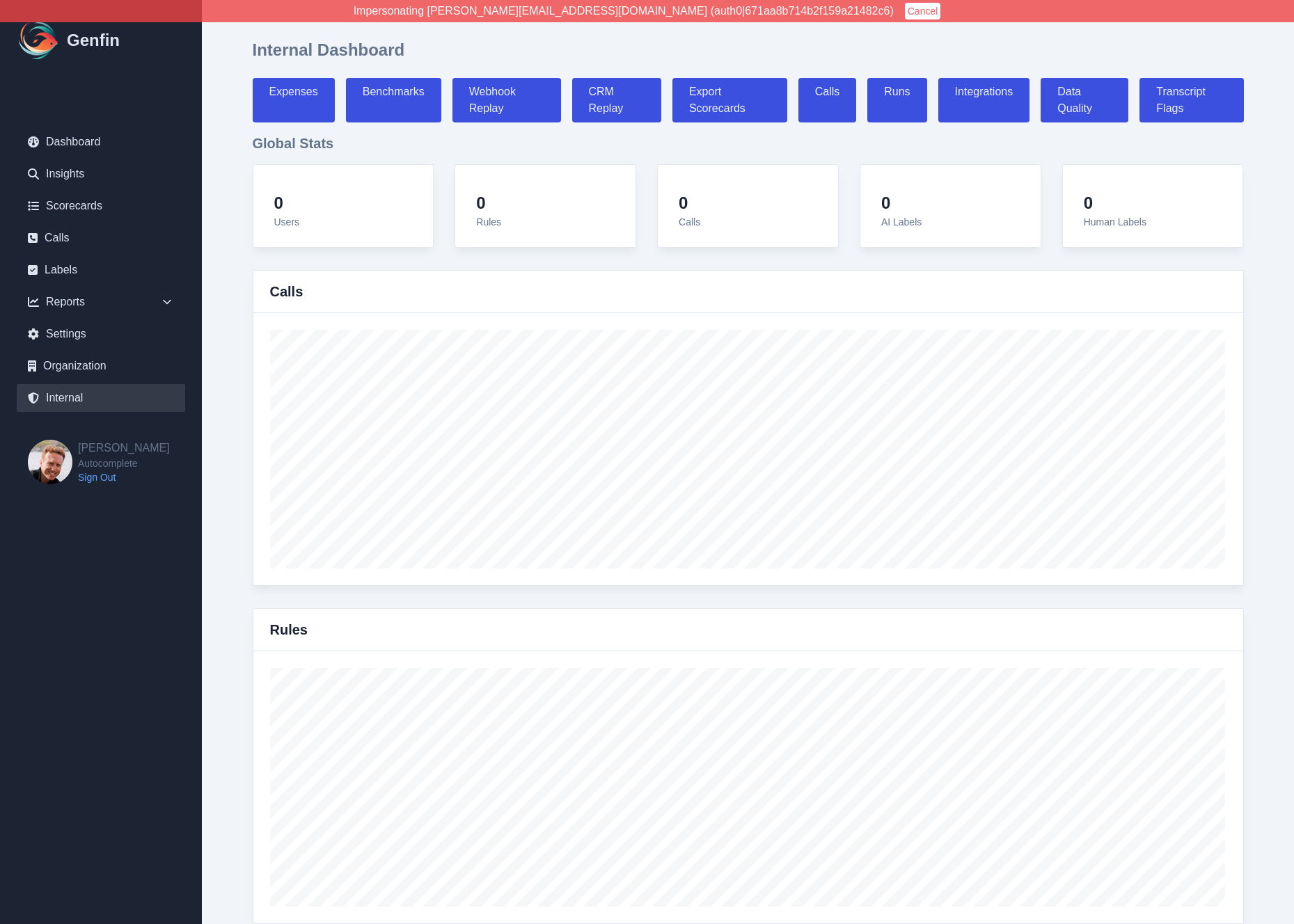
select select "paid"
select select "7"
select select "paid"
select select "7"
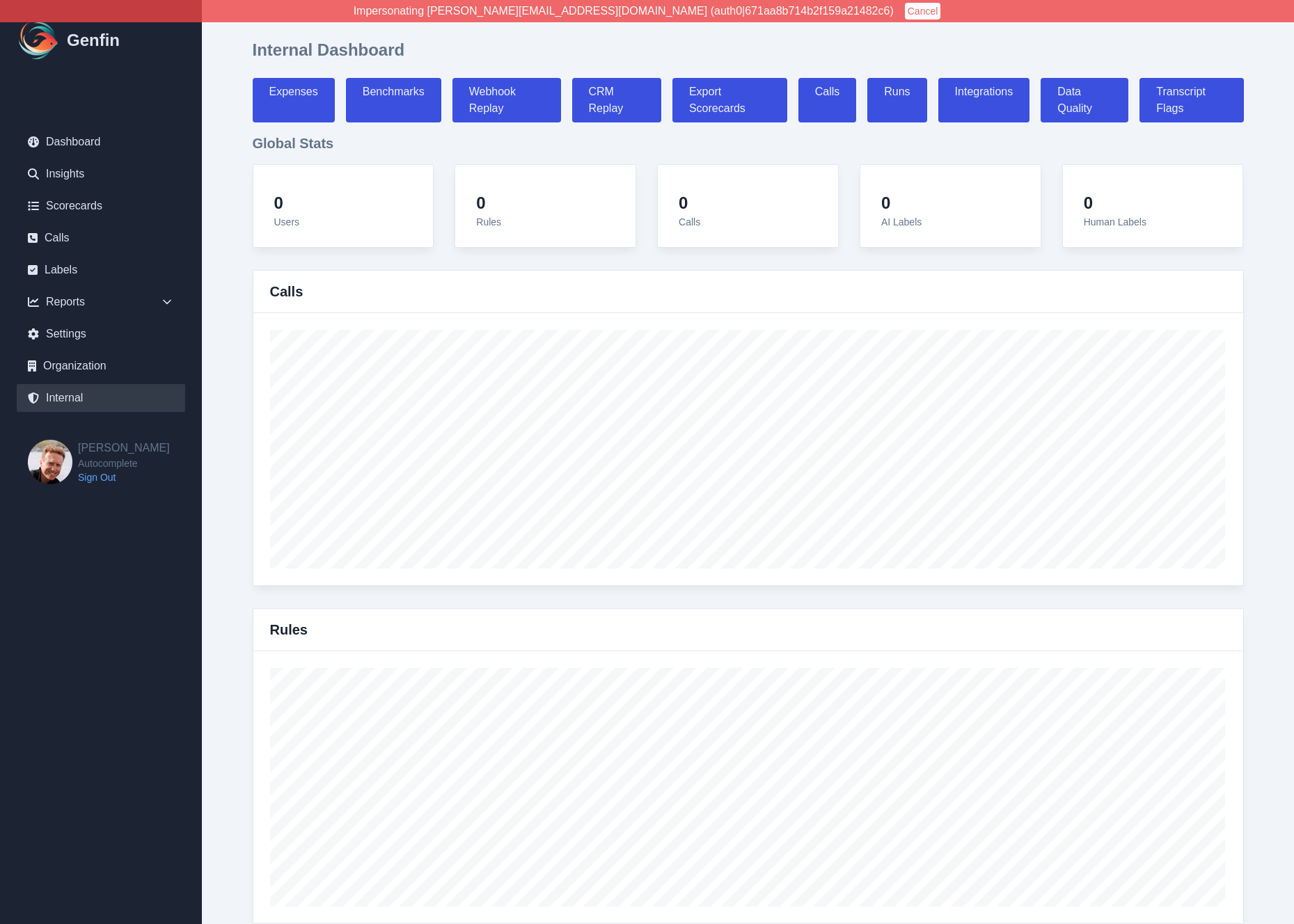
select select "paid"
select select "7"
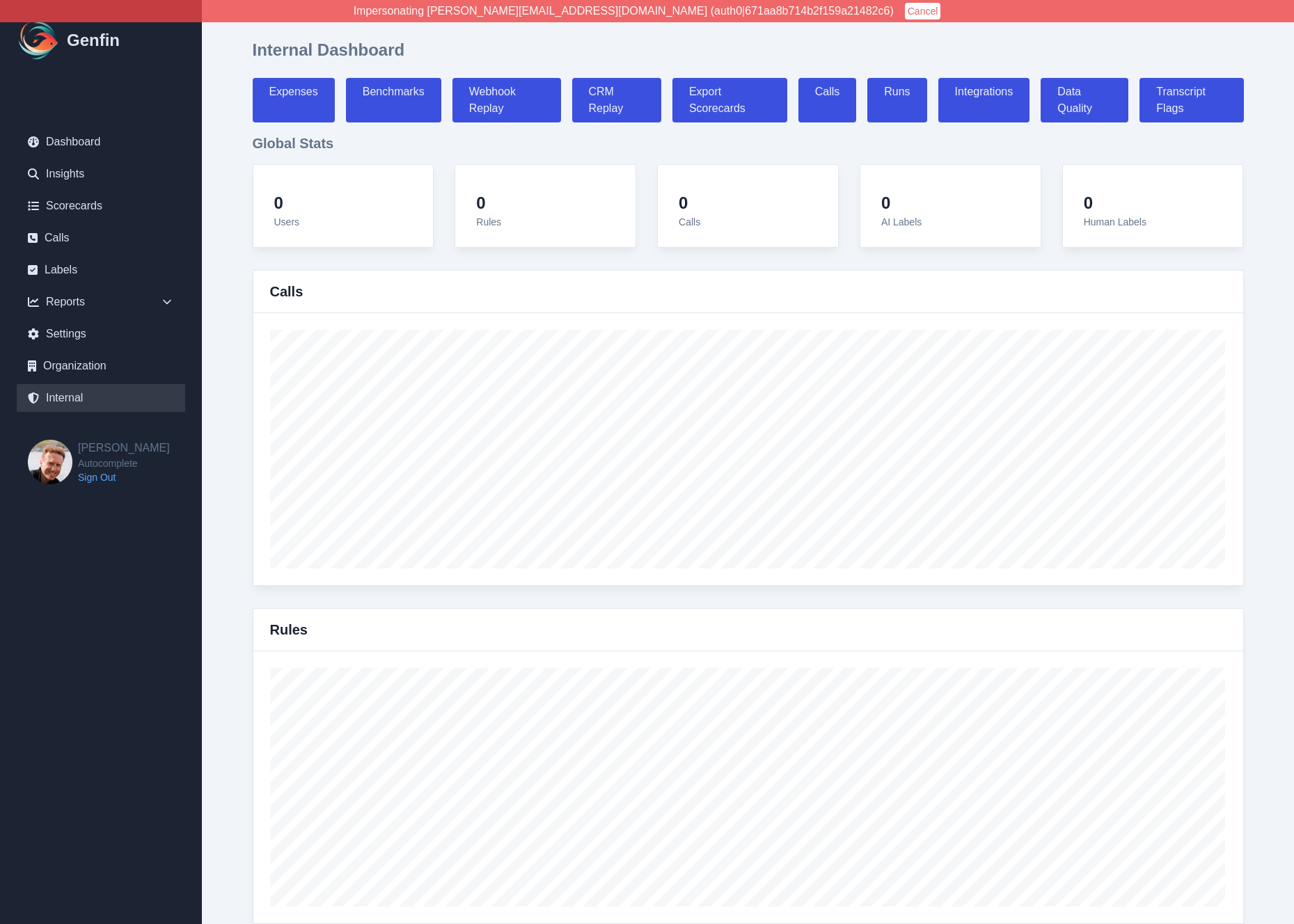
select select "7"
select select "paid"
select select "7"
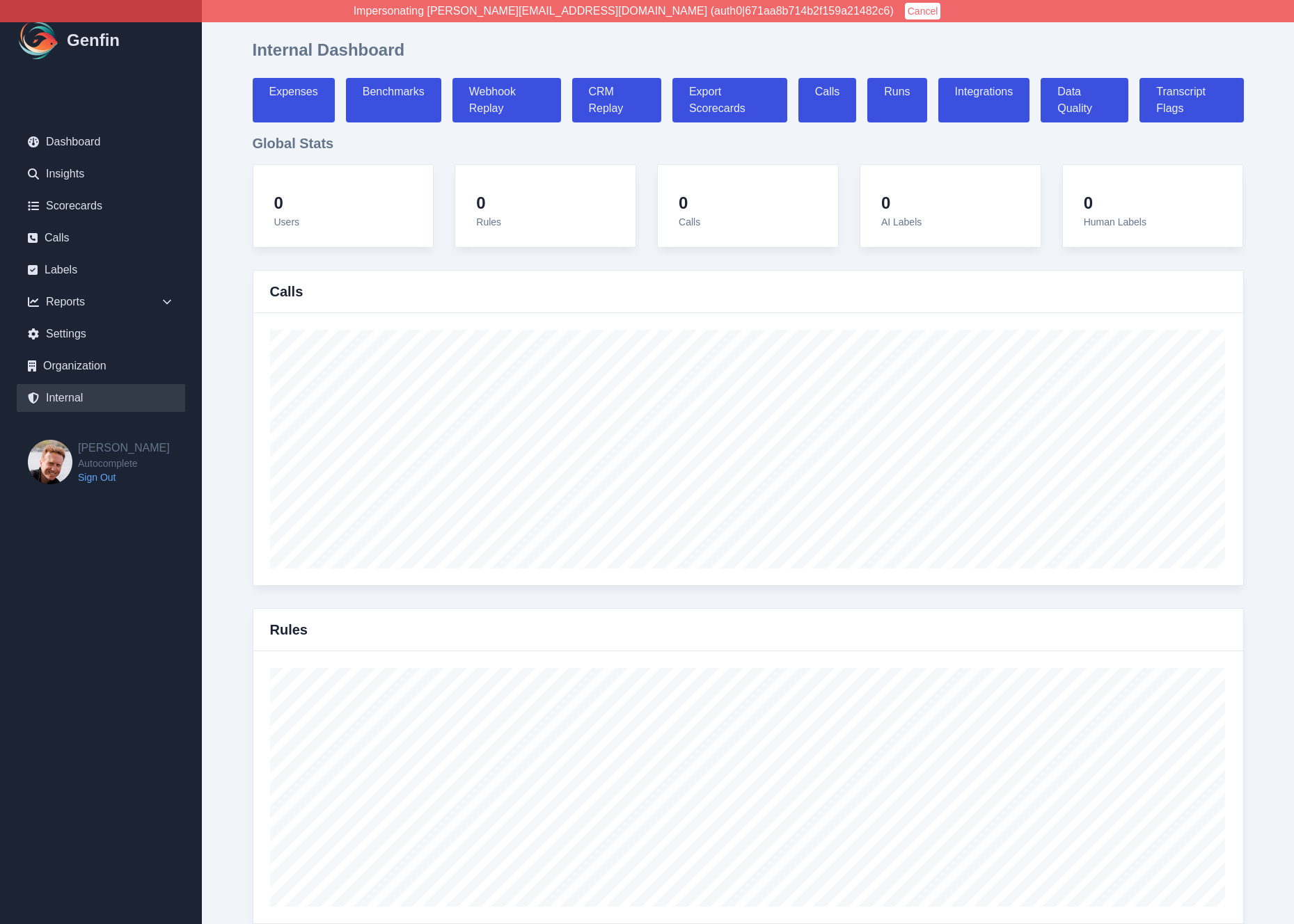
select select "7"
select select "paid"
select select "7"
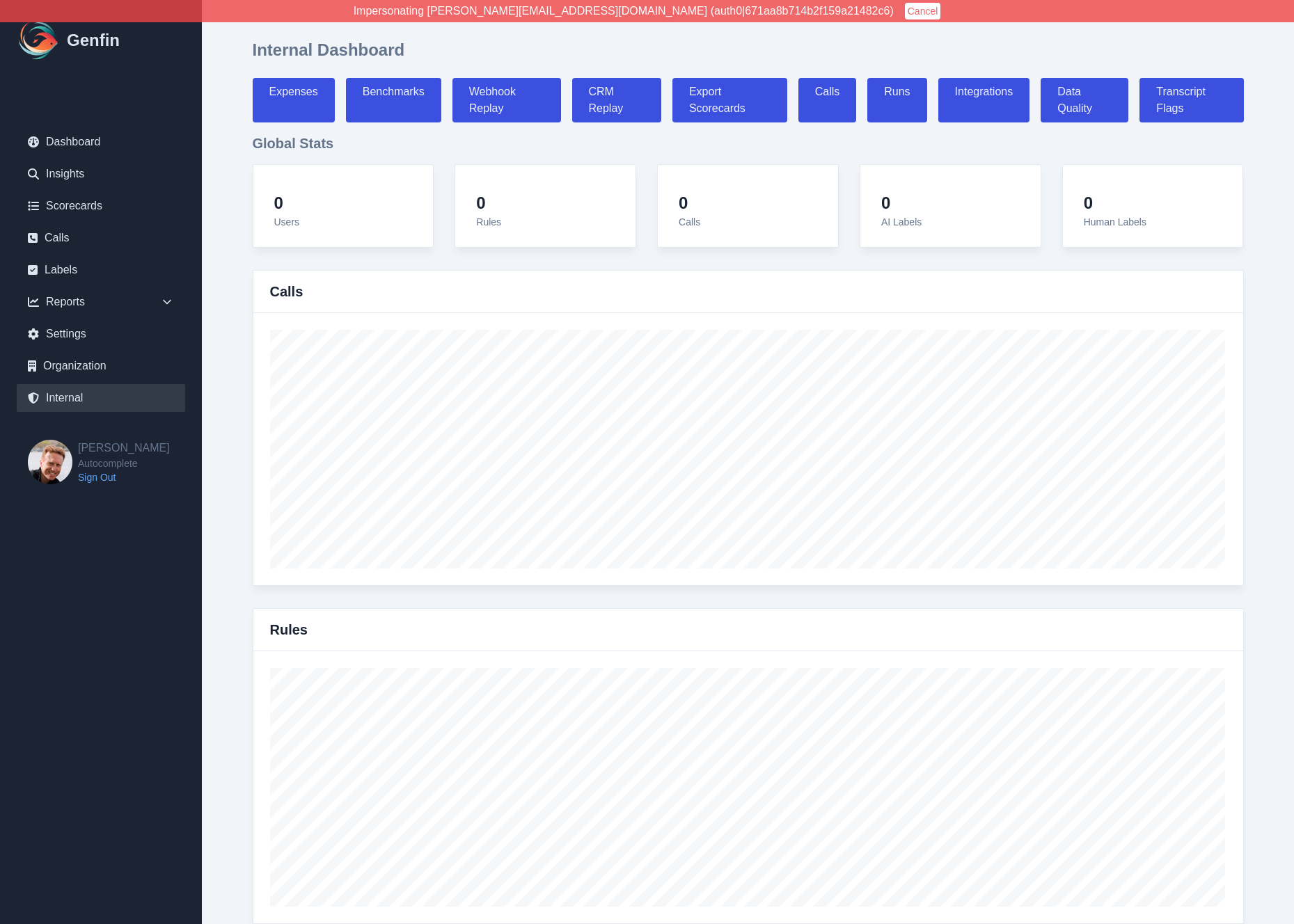
select select "7"
select select "paid"
select select "7"
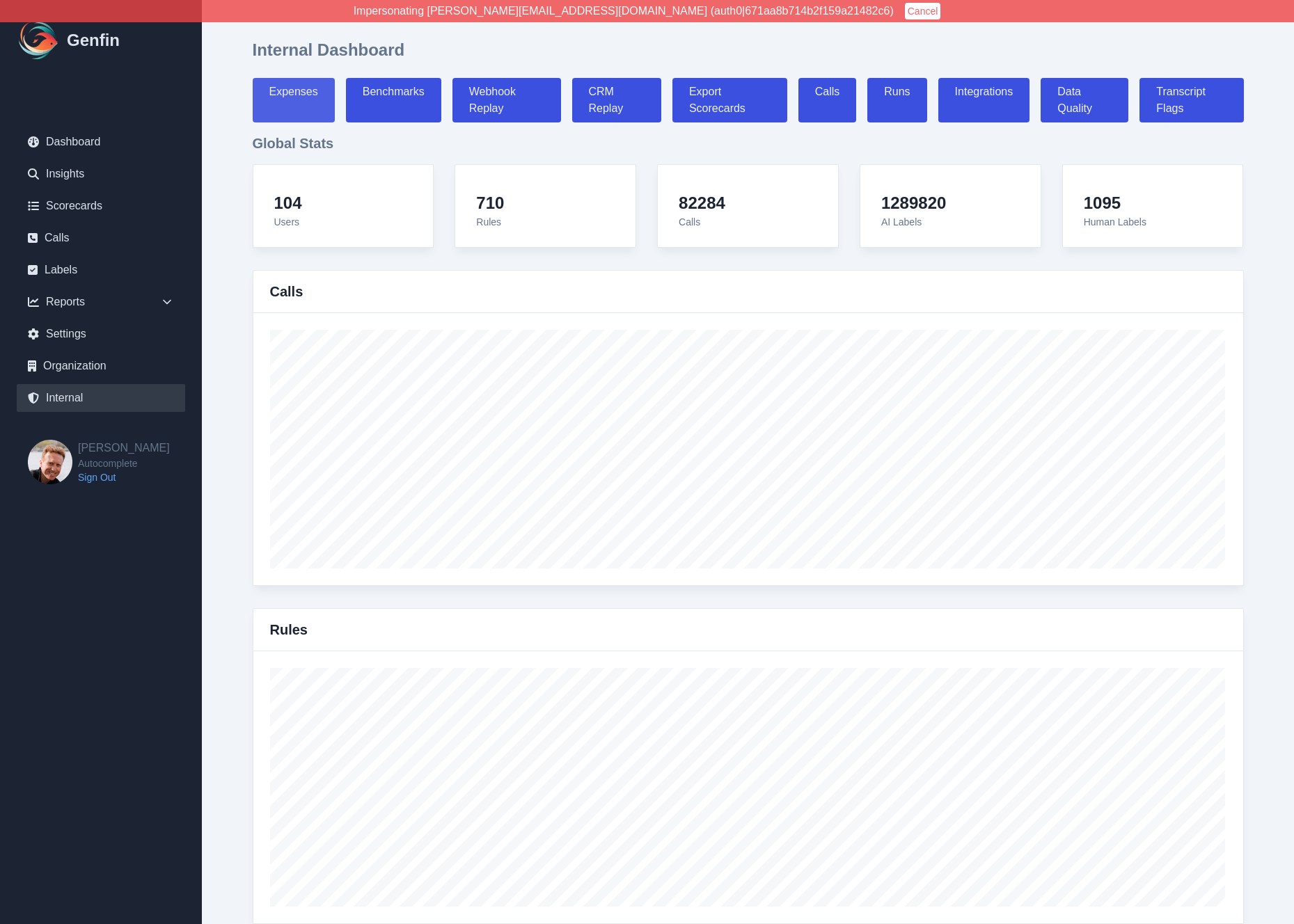
click at [280, 106] on link "Expenses" at bounding box center [293, 100] width 82 height 45
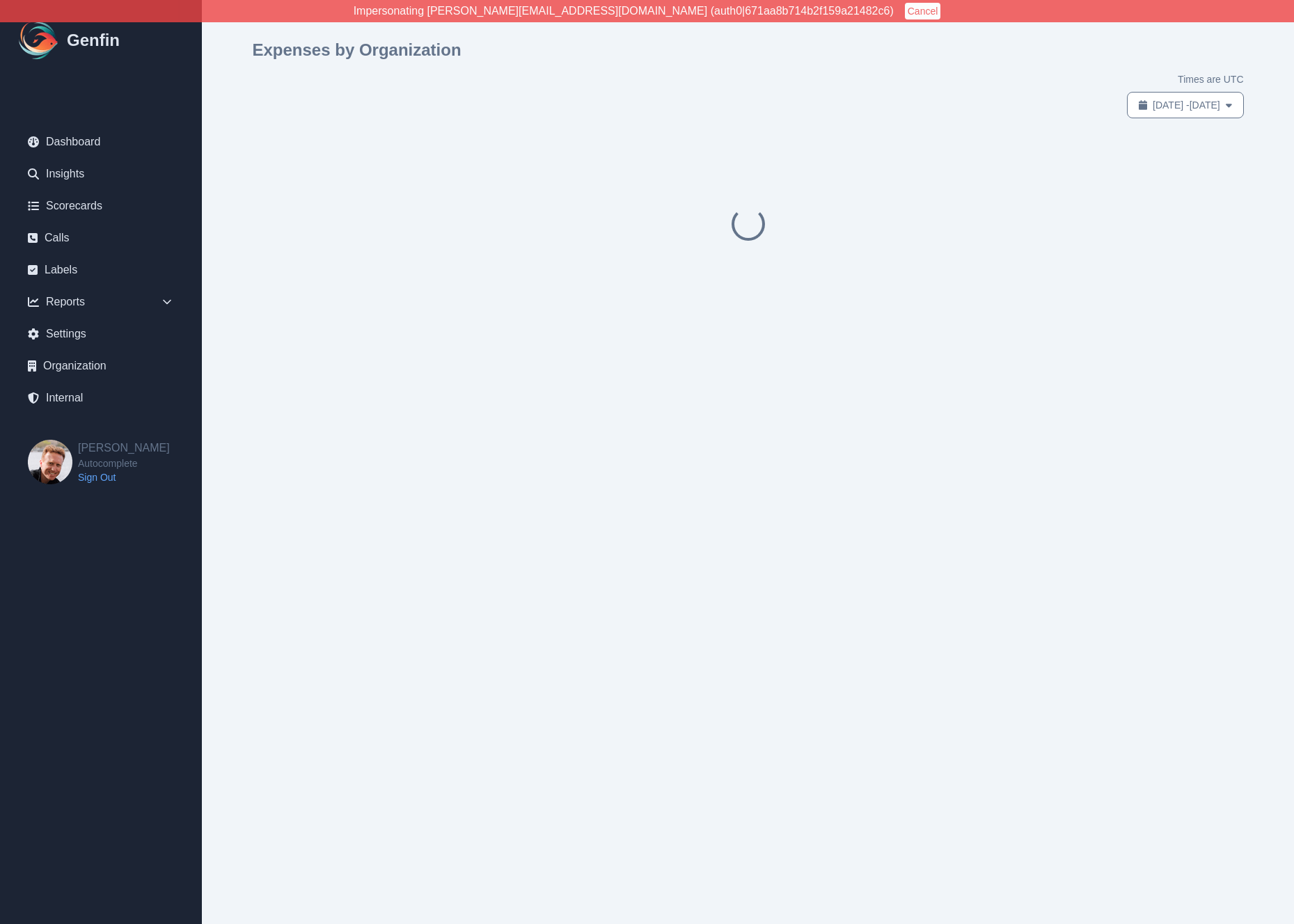
click at [1153, 101] on span "Jul 14, 2025 - Aug 13, 2025" at bounding box center [1186, 105] width 67 height 14
select select "6"
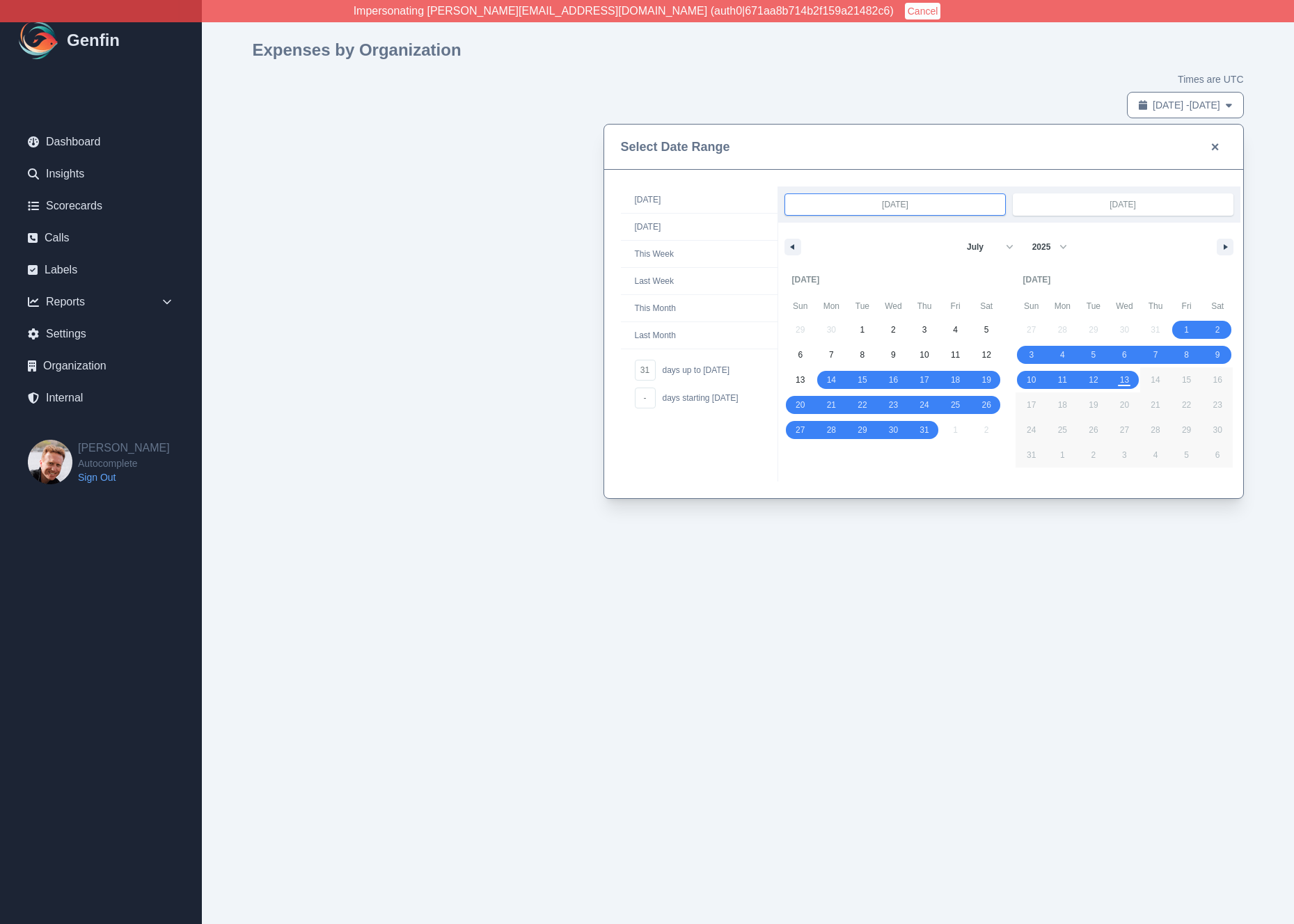
click at [1036, 61] on div "Expenses by Organization Times are UTC Jul 14, 2025 - Aug 13, 2025 Select Date …" at bounding box center [748, 79] width 991 height 80
click at [1153, 109] on span "Jul 14, 2025 - Aug 13, 2025" at bounding box center [1186, 105] width 67 height 14
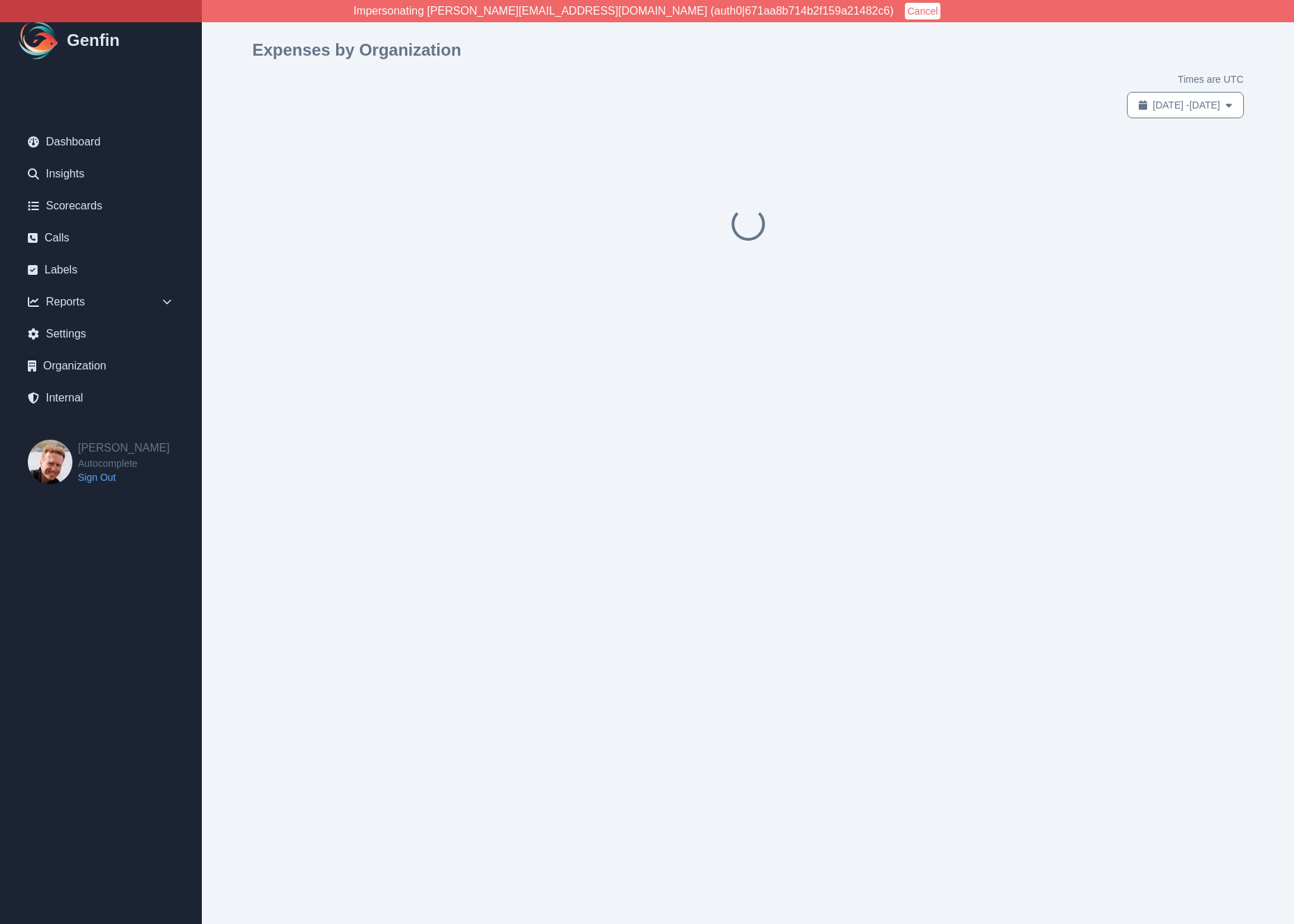
click at [231, 268] on div "Expenses by Organization Times are UTC Jul 14, 2025 - Aug 13, 2025" at bounding box center [748, 176] width 1069 height 352
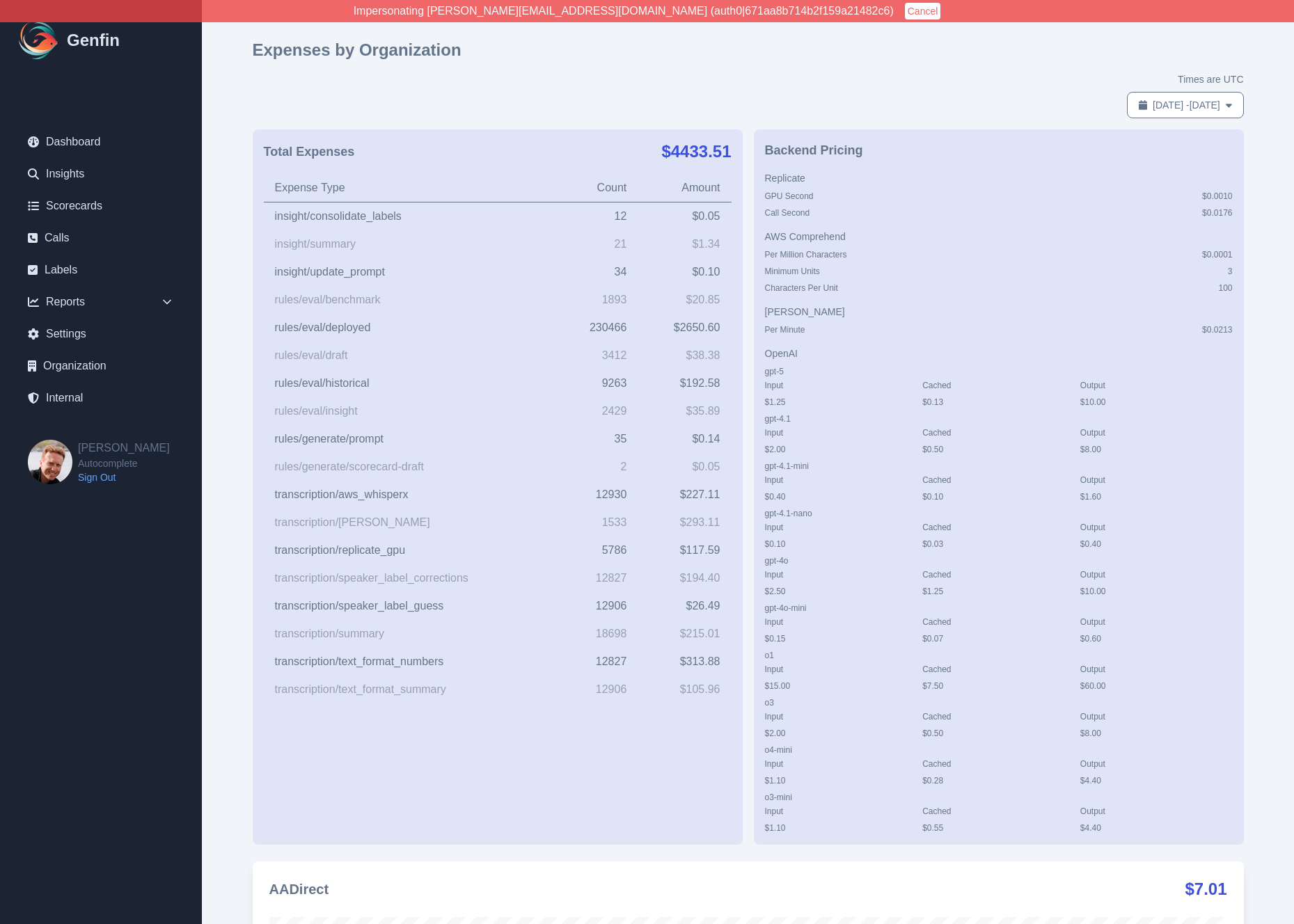
click at [754, 243] on div "Backend Pricing Replicate GPU Second $ 0.0010 Call Second $ 0.0176 AWS Comprehe…" at bounding box center [998, 486] width 490 height 715
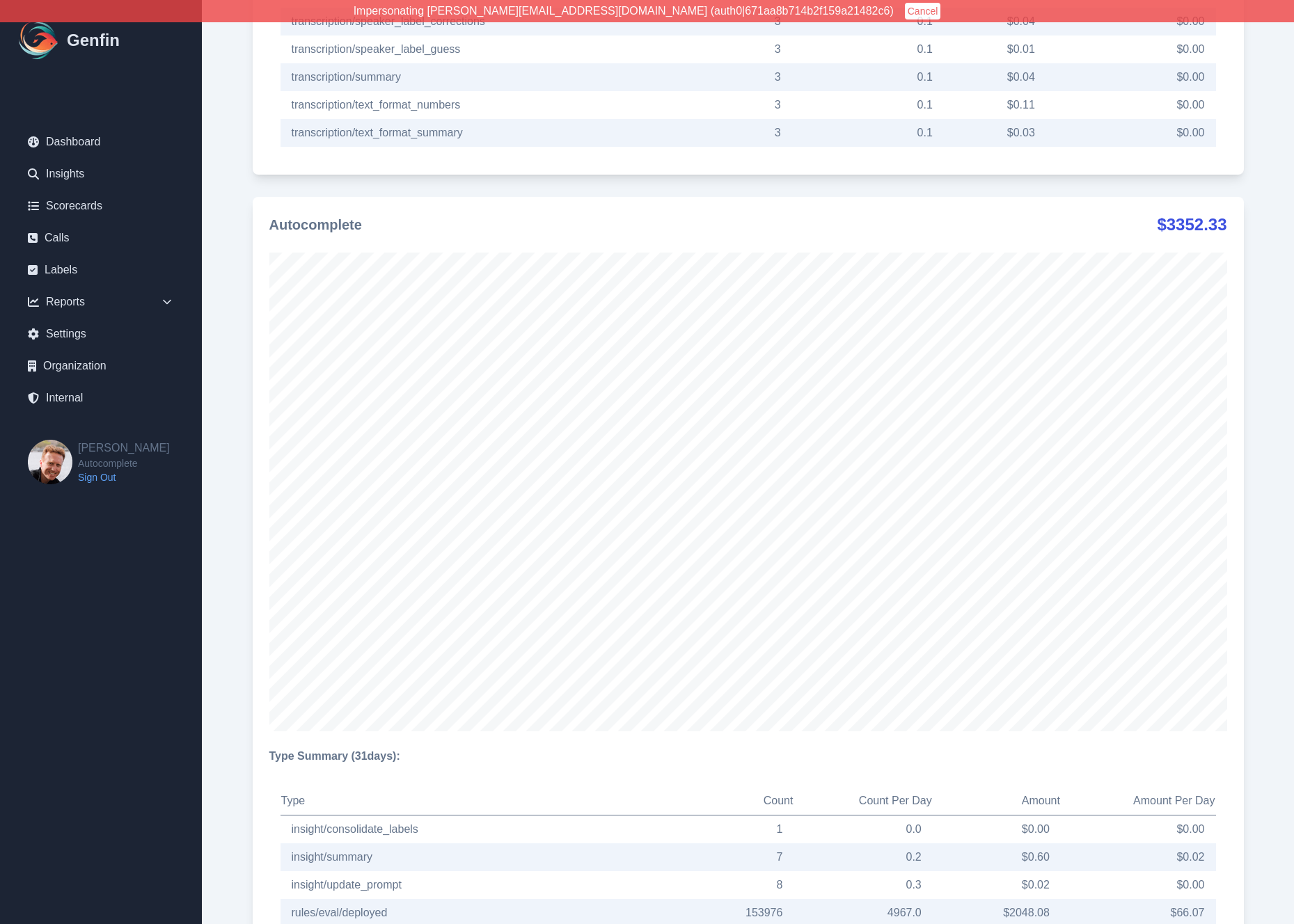
scroll to position [3612, 0]
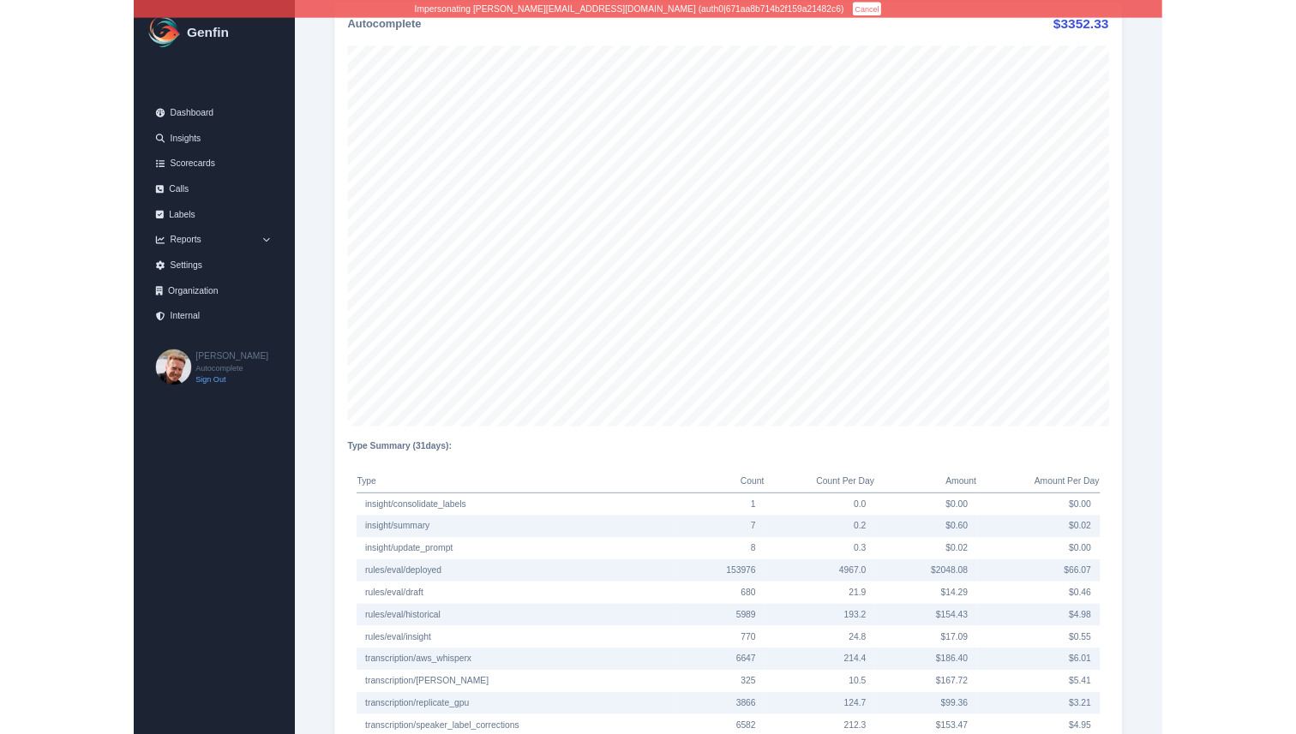
scroll to position [4550, 0]
